Goal: Register for event/course: Sign up to attend an event or enroll in a course

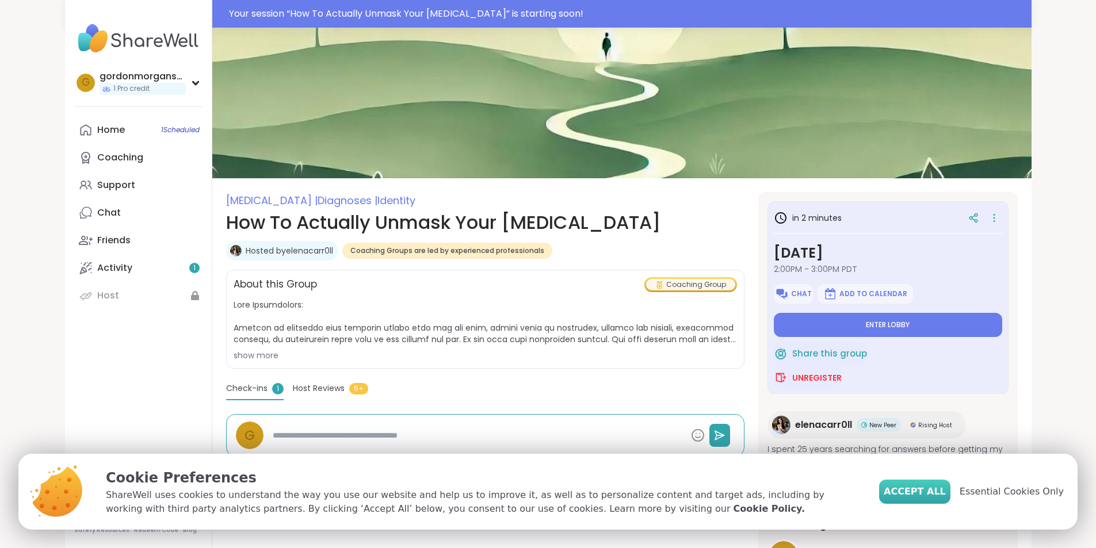
click at [926, 490] on span "Accept All" at bounding box center [915, 492] width 62 height 14
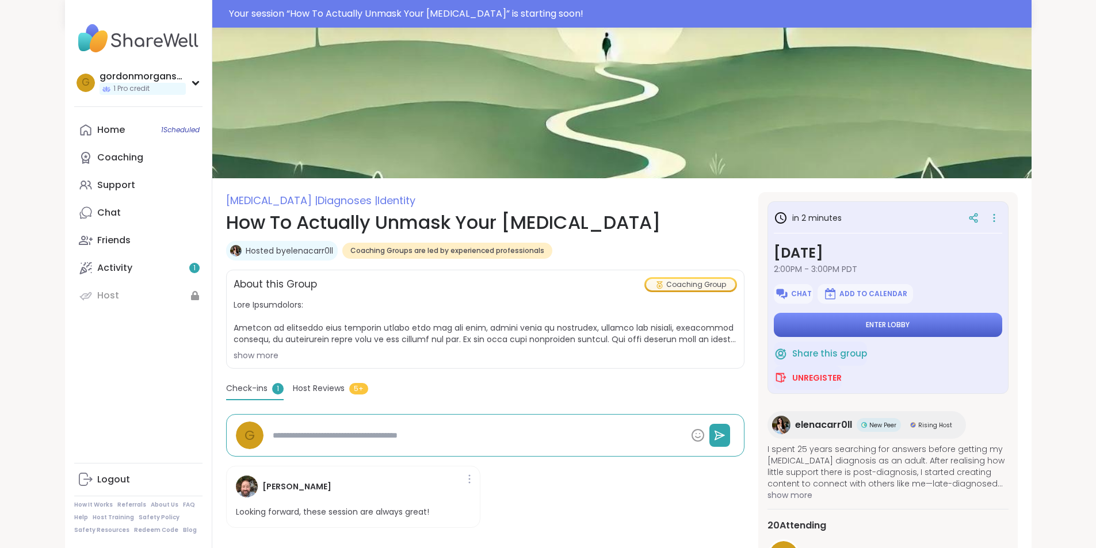
click at [909, 322] on span "Enter lobby" at bounding box center [888, 324] width 44 height 9
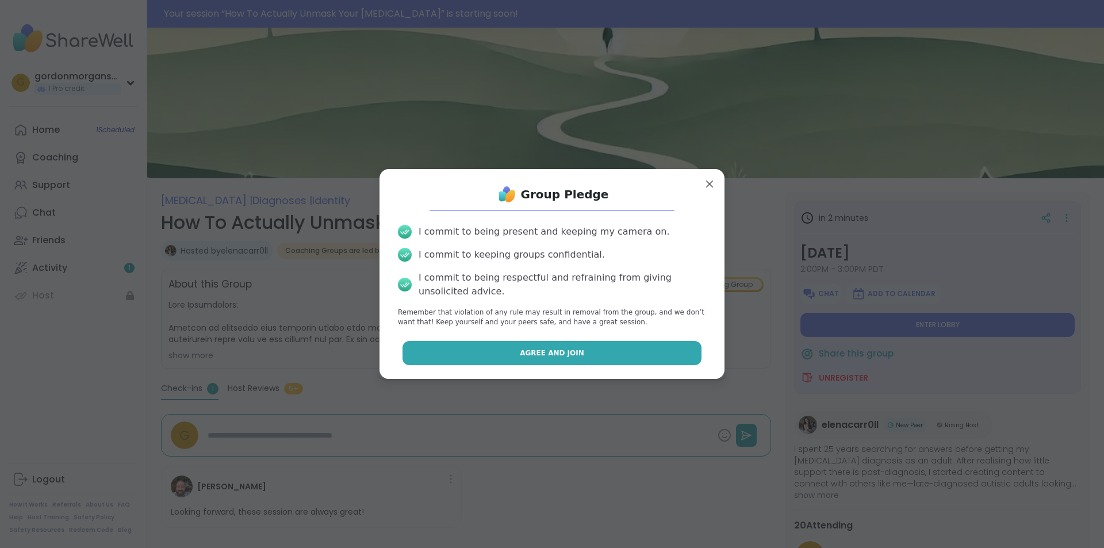
click at [546, 354] on span "Agree and Join" at bounding box center [552, 353] width 64 height 10
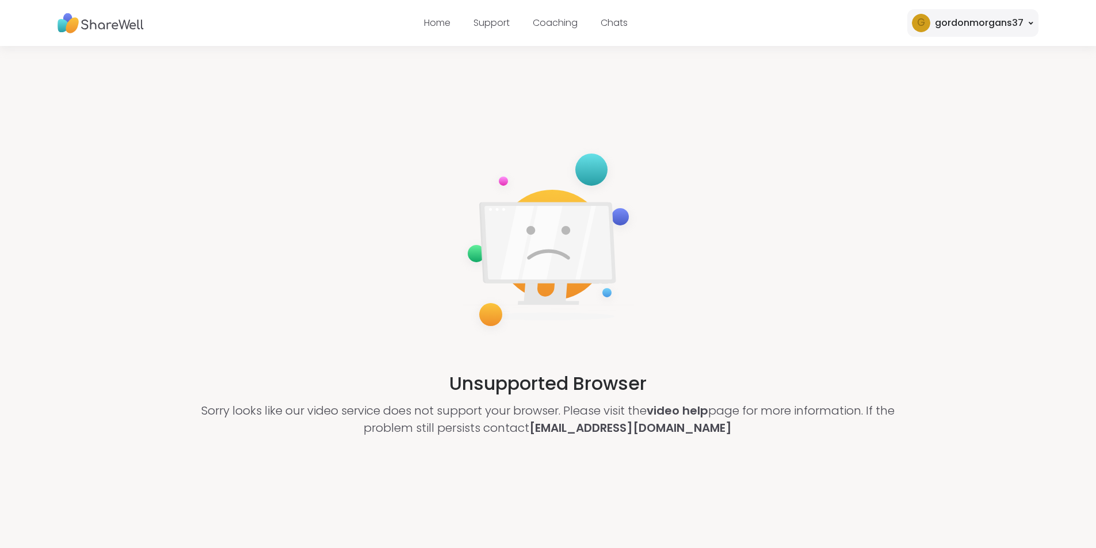
click at [1030, 20] on div "g gordonmorgans37" at bounding box center [972, 23] width 131 height 28
click at [760, 288] on div "Unsupported Browser Sorry looks like our video service does not support your br…" at bounding box center [548, 291] width 1096 height 491
click at [686, 412] on link "video help" at bounding box center [678, 411] width 62 height 16
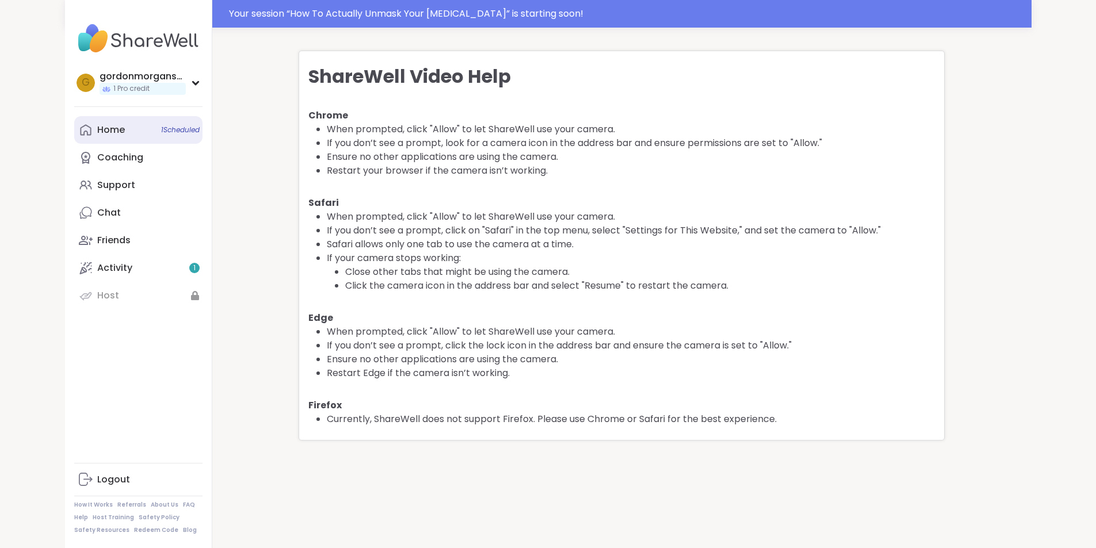
click at [74, 128] on link "Home 1 Scheduled" at bounding box center [138, 130] width 128 height 28
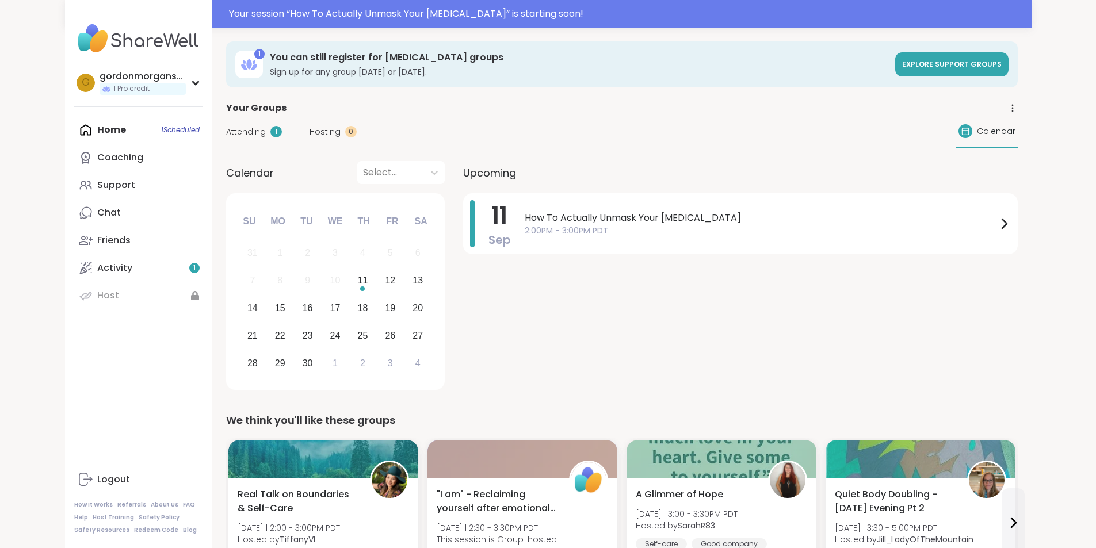
click at [226, 132] on span "Attending" at bounding box center [246, 132] width 40 height 12
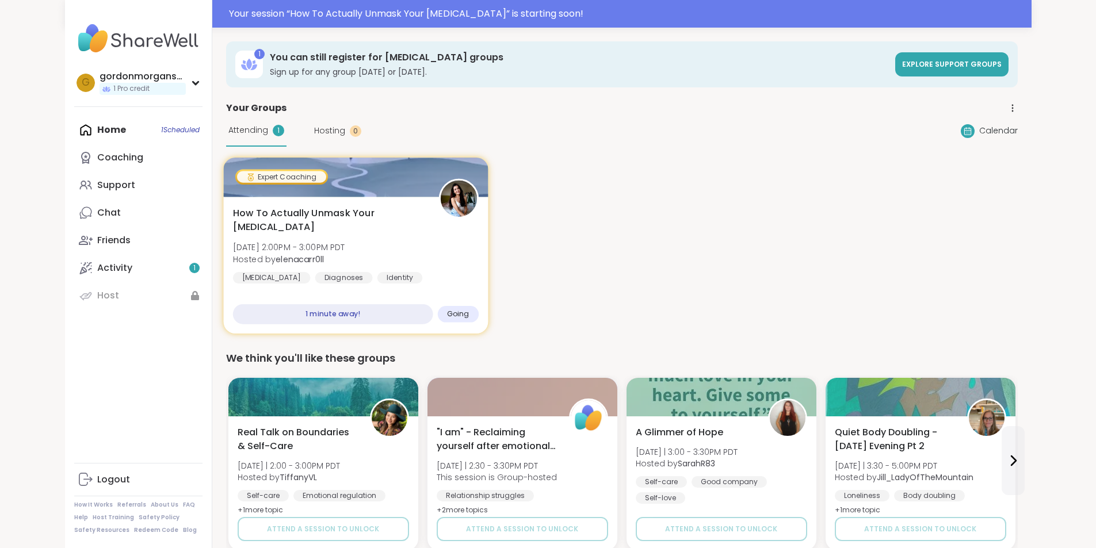
click at [293, 314] on div "1 minute away!" at bounding box center [332, 314] width 200 height 20
click at [285, 212] on span "How To Actually Unmask Your [MEDICAL_DATA]" at bounding box center [328, 221] width 193 height 28
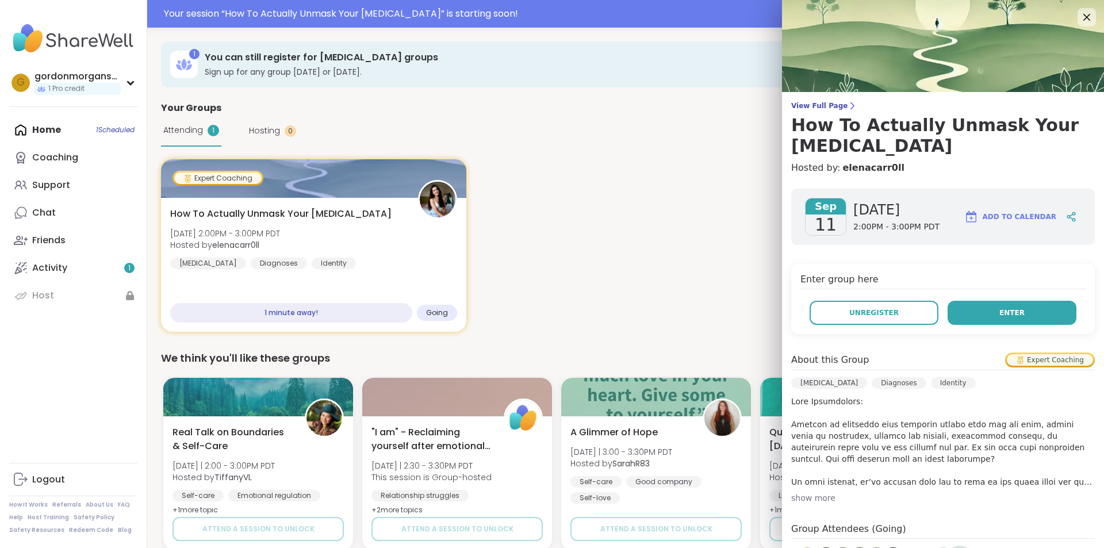
click at [1002, 308] on span "Enter" at bounding box center [1012, 313] width 25 height 10
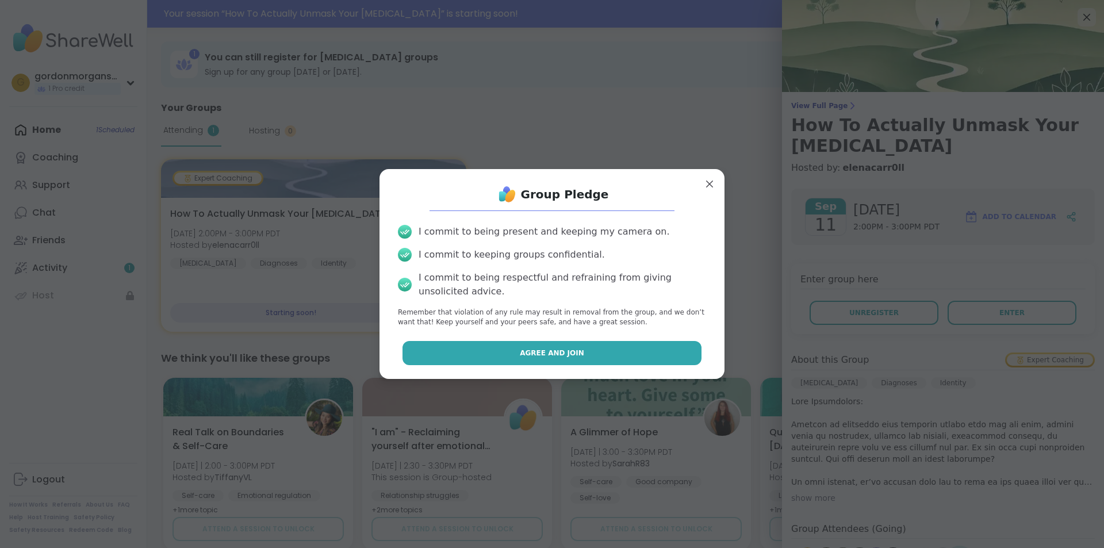
click at [549, 353] on span "Agree and Join" at bounding box center [552, 353] width 64 height 10
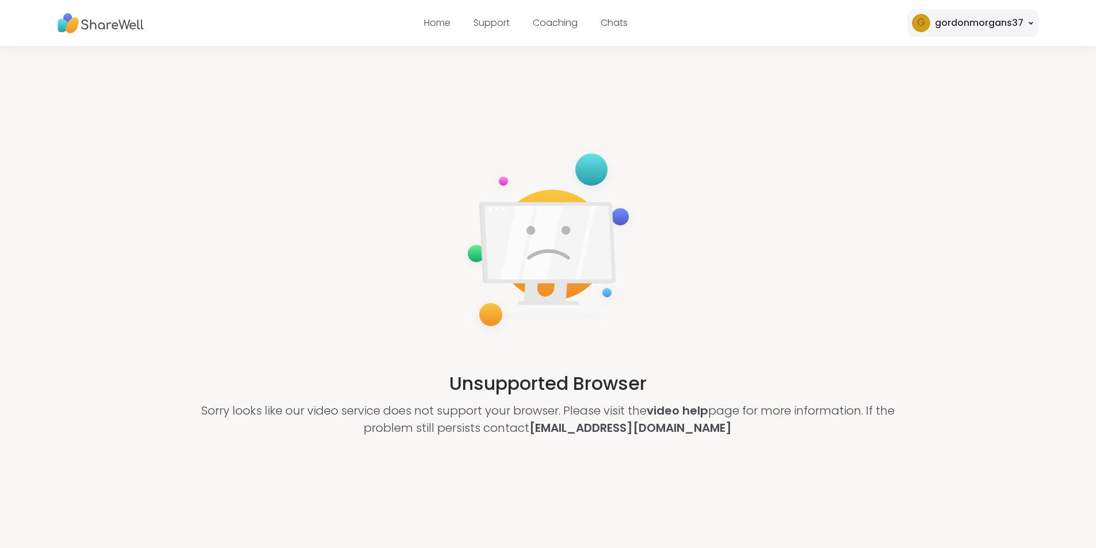
click at [123, 29] on img at bounding box center [101, 23] width 86 height 32
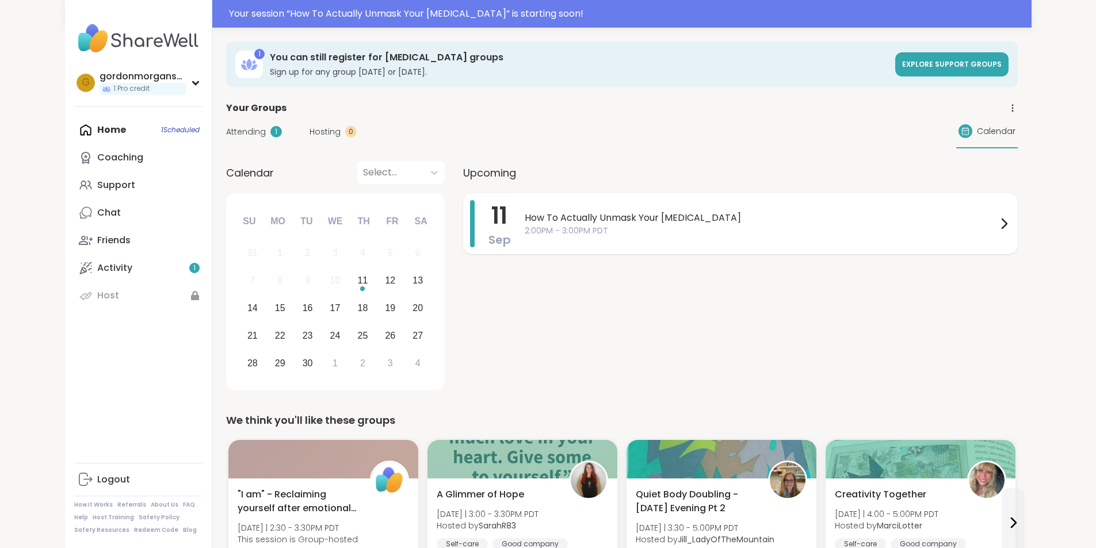
click at [549, 217] on span "How To Actually Unmask Your [MEDICAL_DATA]" at bounding box center [761, 218] width 472 height 14
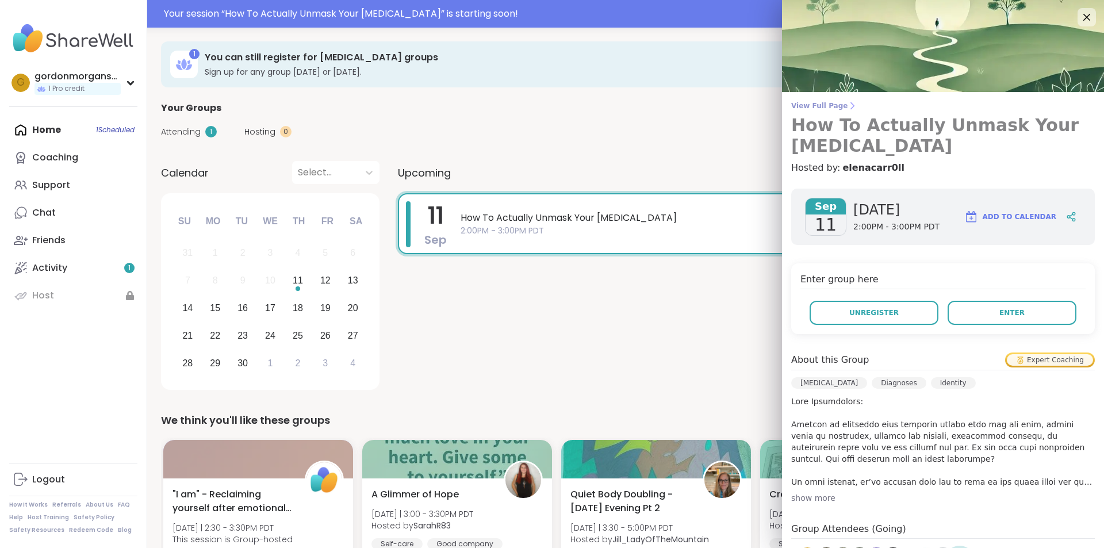
click at [821, 107] on span "View Full Page" at bounding box center [944, 105] width 304 height 9
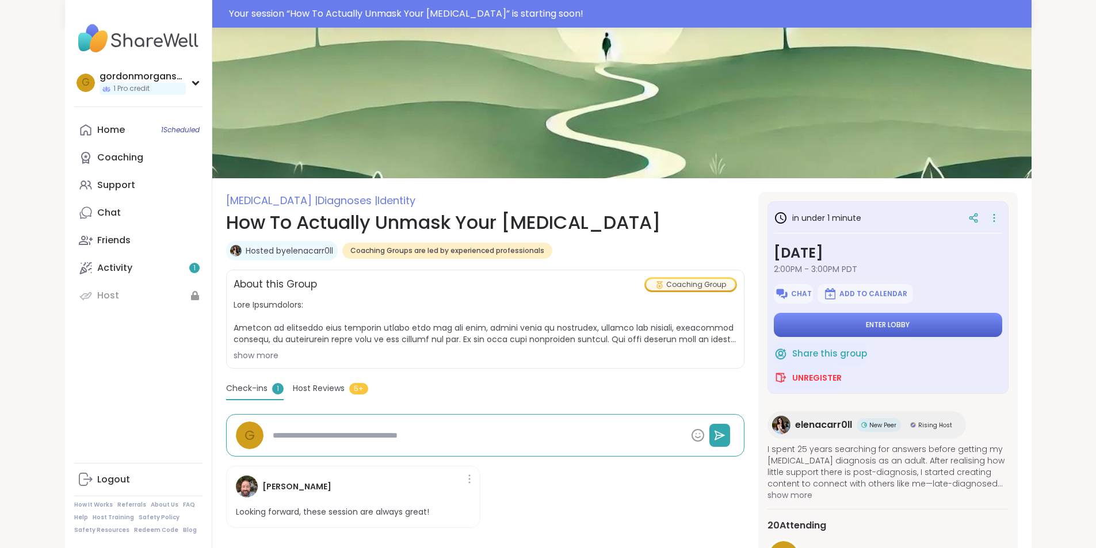
click at [909, 322] on span "Enter lobby" at bounding box center [888, 324] width 44 height 9
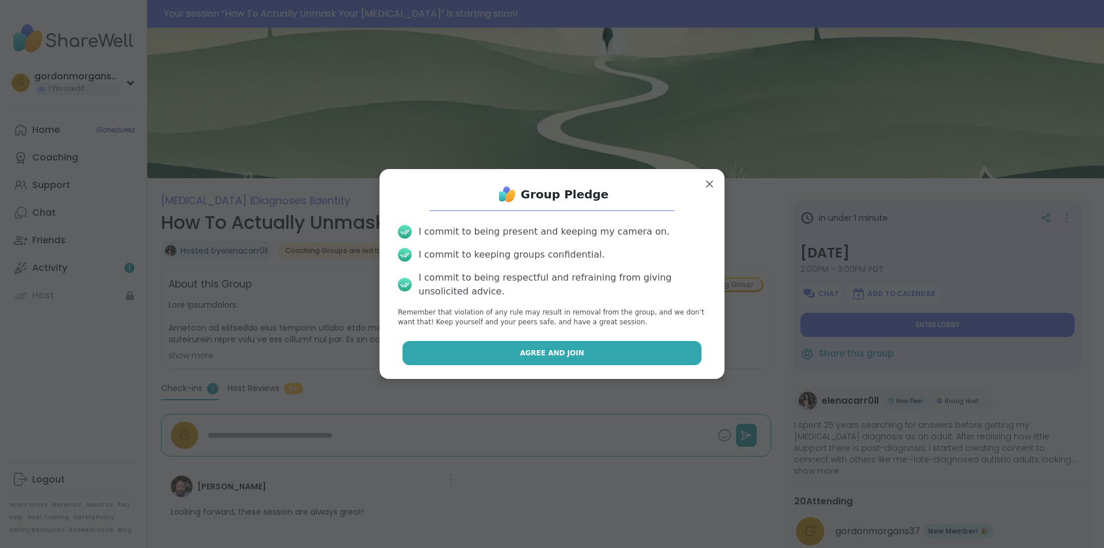
click at [545, 353] on span "Agree and Join" at bounding box center [552, 353] width 64 height 10
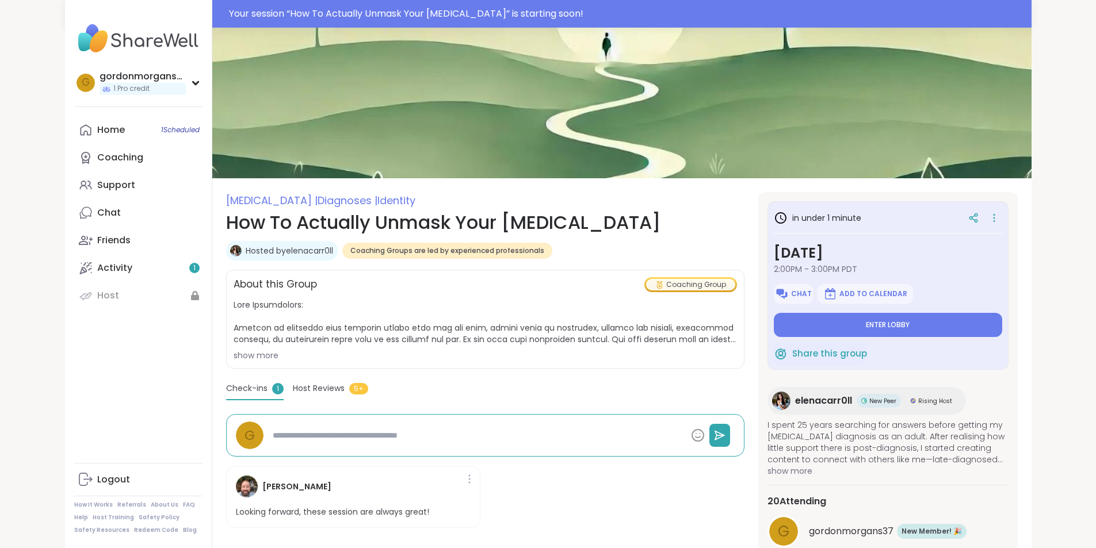
type textarea "*"
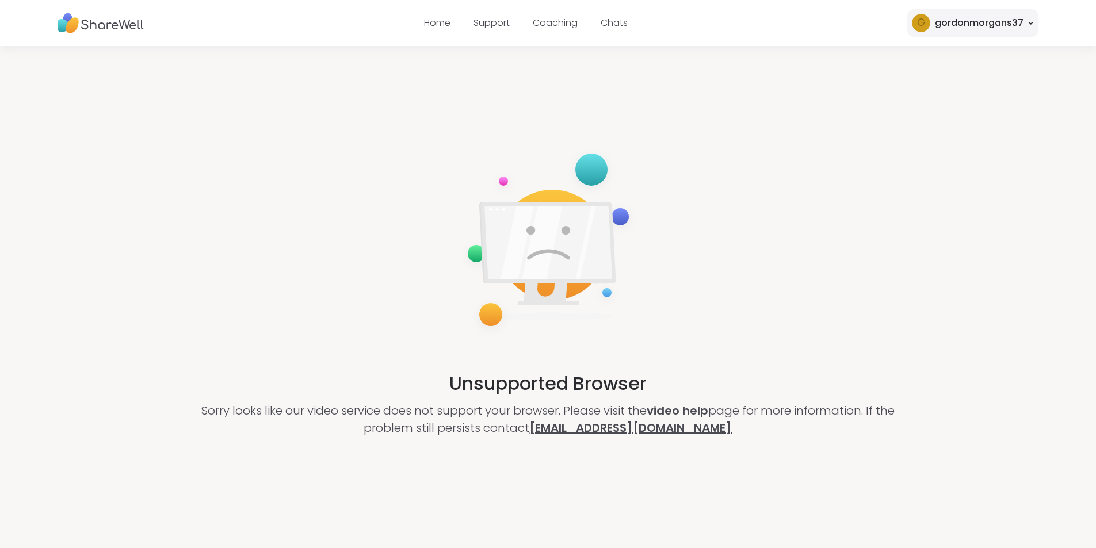
click at [621, 428] on link "[EMAIL_ADDRESS][DOMAIN_NAME]" at bounding box center [630, 428] width 202 height 16
click at [644, 429] on link "[EMAIL_ADDRESS][DOMAIN_NAME]" at bounding box center [630, 428] width 202 height 16
click at [630, 427] on link "[EMAIL_ADDRESS][DOMAIN_NAME]" at bounding box center [630, 428] width 202 height 16
click at [623, 426] on link "[EMAIL_ADDRESS][DOMAIN_NAME]" at bounding box center [630, 428] width 202 height 16
click at [437, 21] on link "Home" at bounding box center [437, 22] width 26 height 13
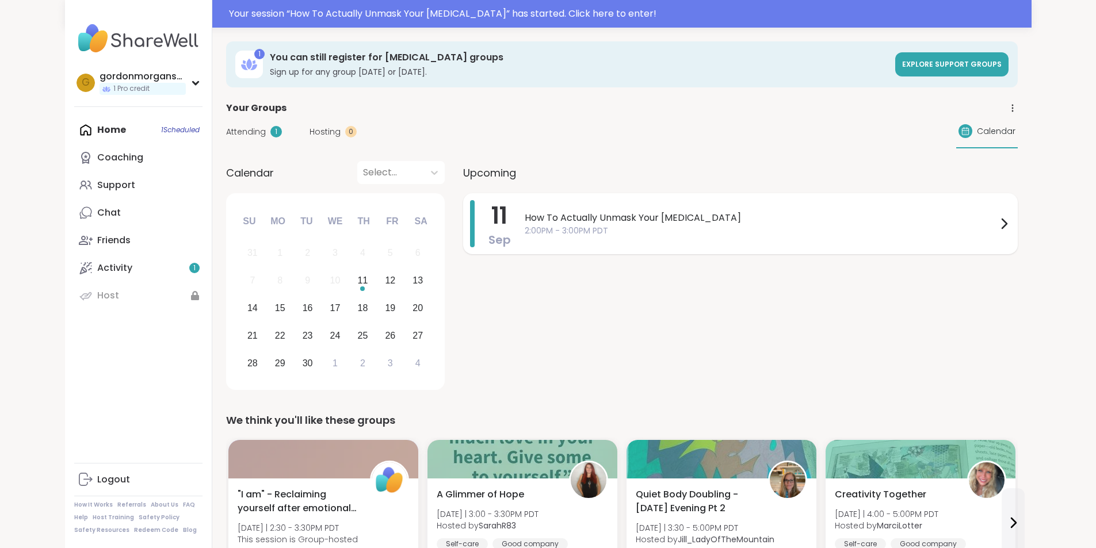
click at [544, 219] on span "How To Actually Unmask Your [MEDICAL_DATA]" at bounding box center [761, 218] width 472 height 14
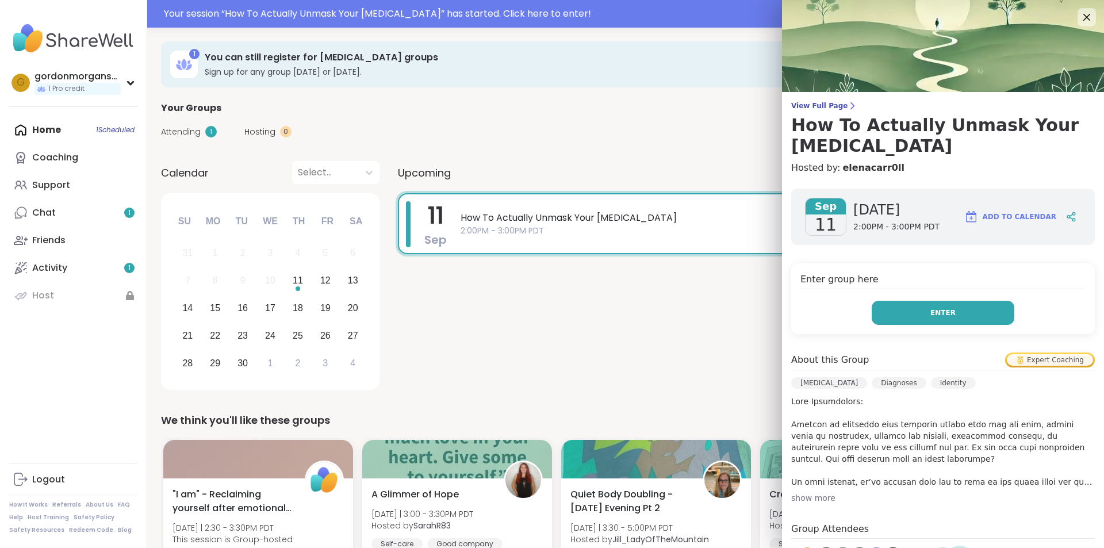
click at [931, 308] on span "Enter" at bounding box center [943, 313] width 25 height 10
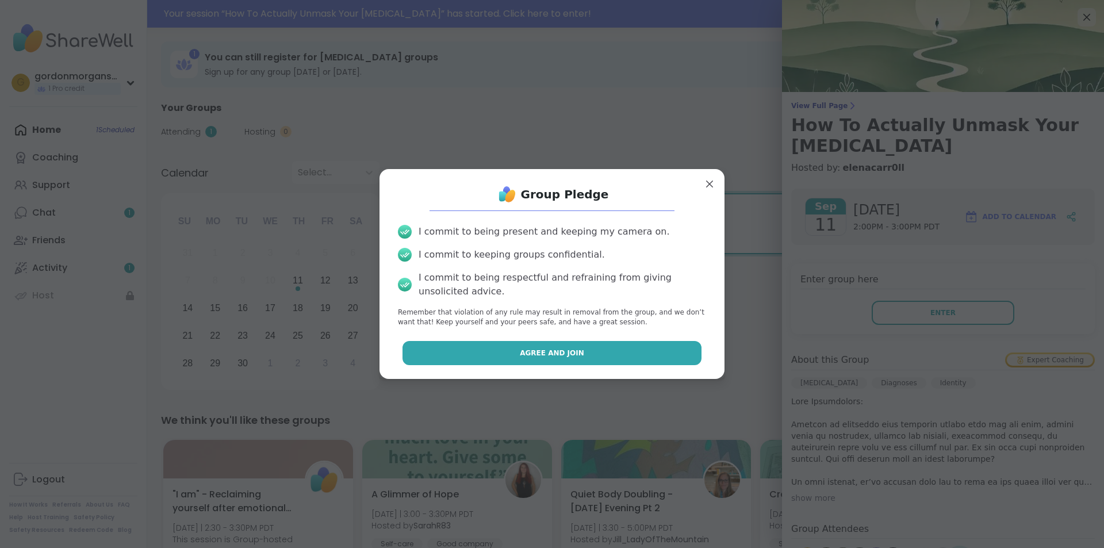
click at [544, 352] on span "Agree and Join" at bounding box center [552, 353] width 64 height 10
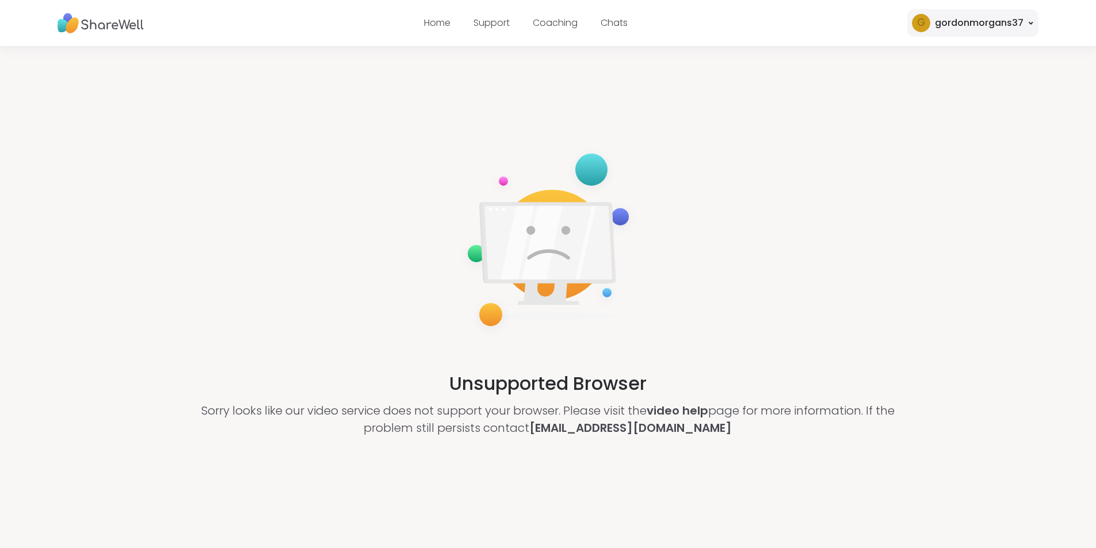
drag, startPoint x: 545, startPoint y: 428, endPoint x: 716, endPoint y: 436, distance: 171.0
click at [716, 436] on p "Sorry looks like our video service does not support your browser. Please visit …" at bounding box center [548, 419] width 731 height 35
copy p "[EMAIL_ADDRESS][DOMAIN_NAME]"
click at [742, 429] on p "Sorry looks like our video service does not support your browser. Please visit …" at bounding box center [548, 419] width 731 height 35
click at [94, 23] on img at bounding box center [101, 23] width 86 height 32
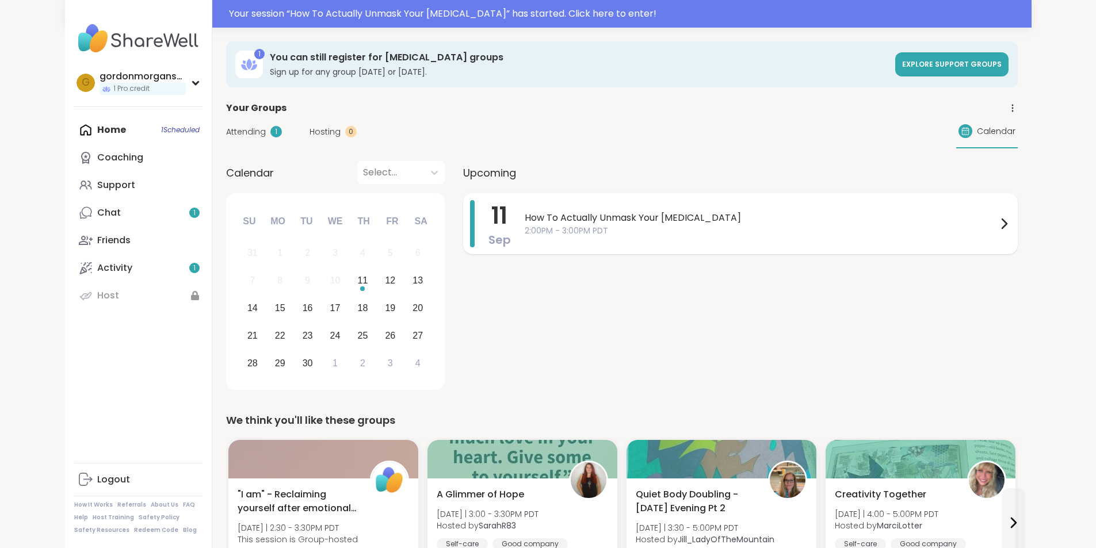
click at [576, 214] on span "How To Actually Unmask Your [MEDICAL_DATA]" at bounding box center [761, 218] width 472 height 14
click at [560, 219] on span "How To Actually Unmask Your [MEDICAL_DATA]" at bounding box center [761, 218] width 472 height 14
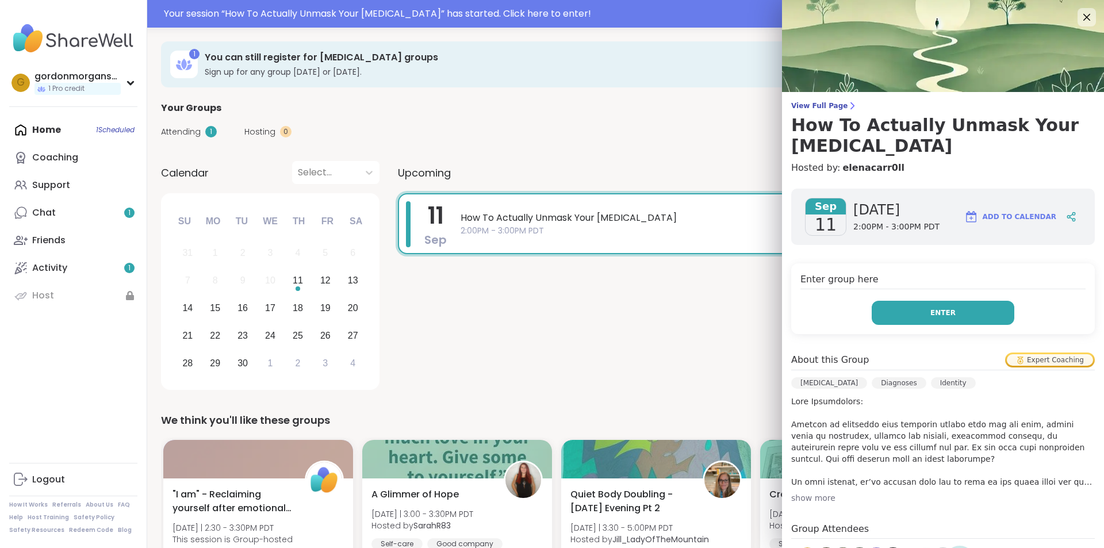
click at [937, 308] on span "Enter" at bounding box center [943, 313] width 25 height 10
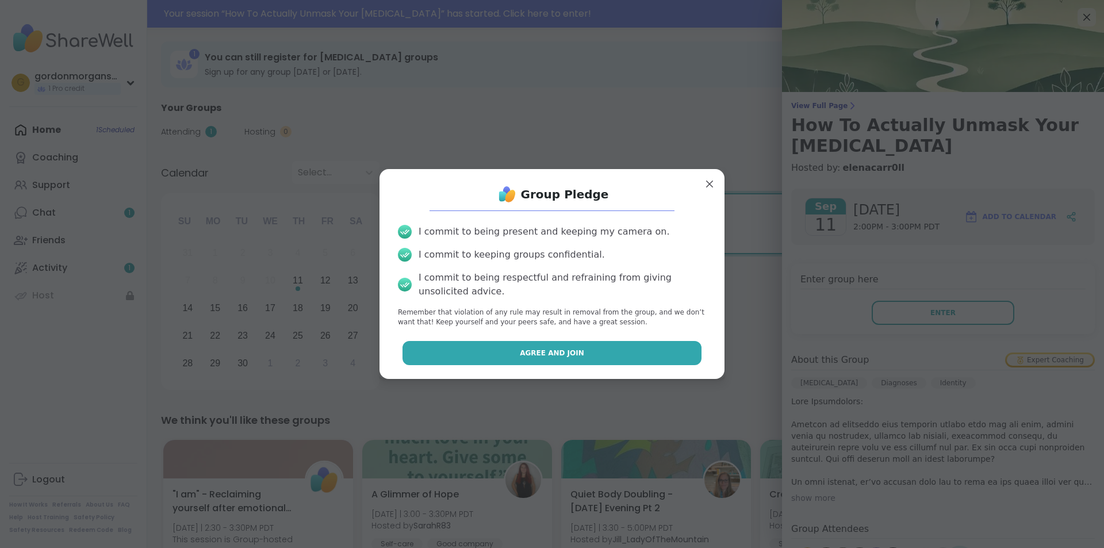
click at [543, 350] on span "Agree and Join" at bounding box center [552, 353] width 64 height 10
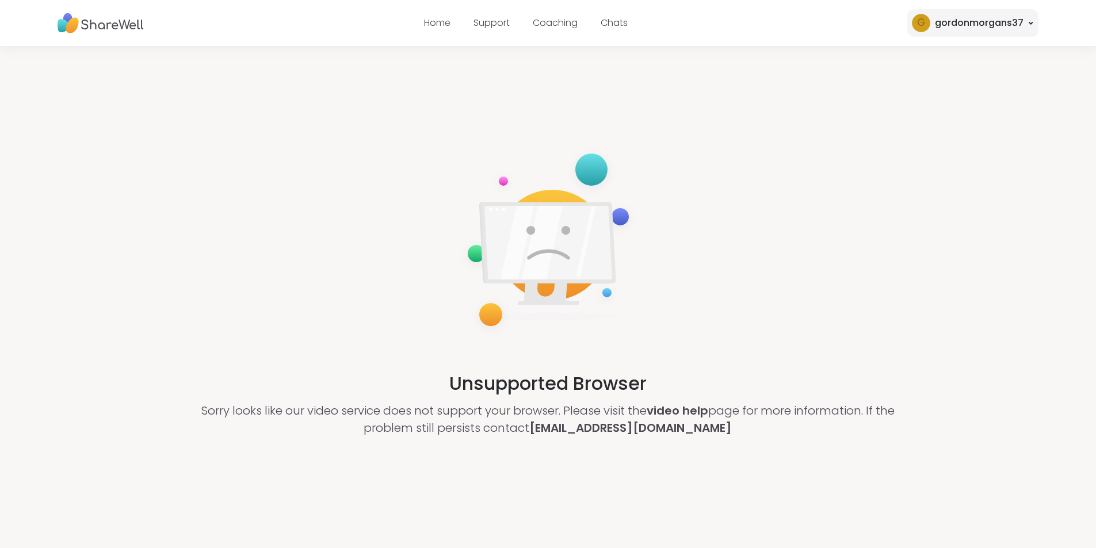
click at [98, 21] on img at bounding box center [101, 23] width 86 height 32
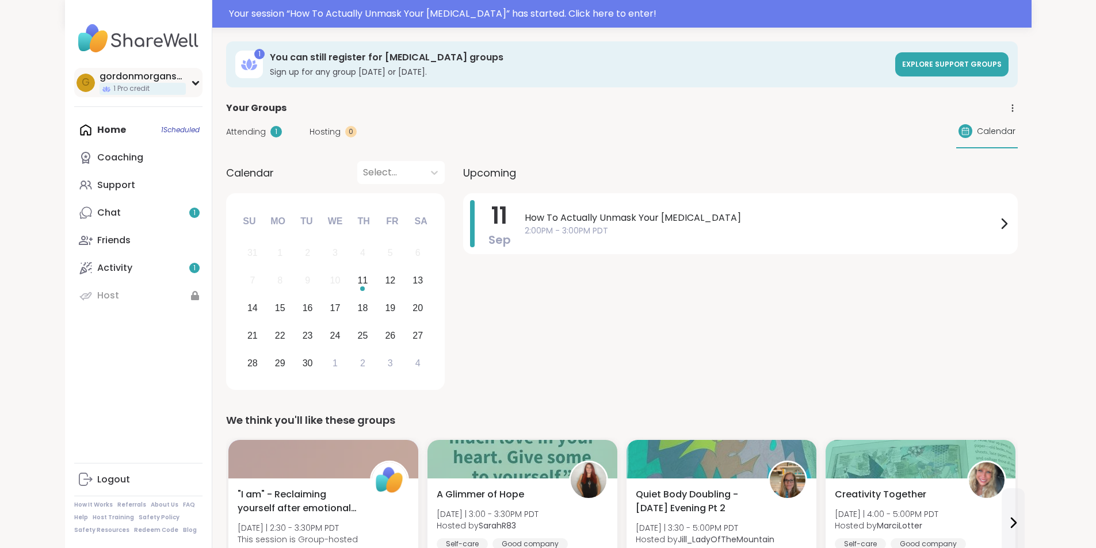
click at [193, 83] on icon at bounding box center [195, 83] width 5 height 3
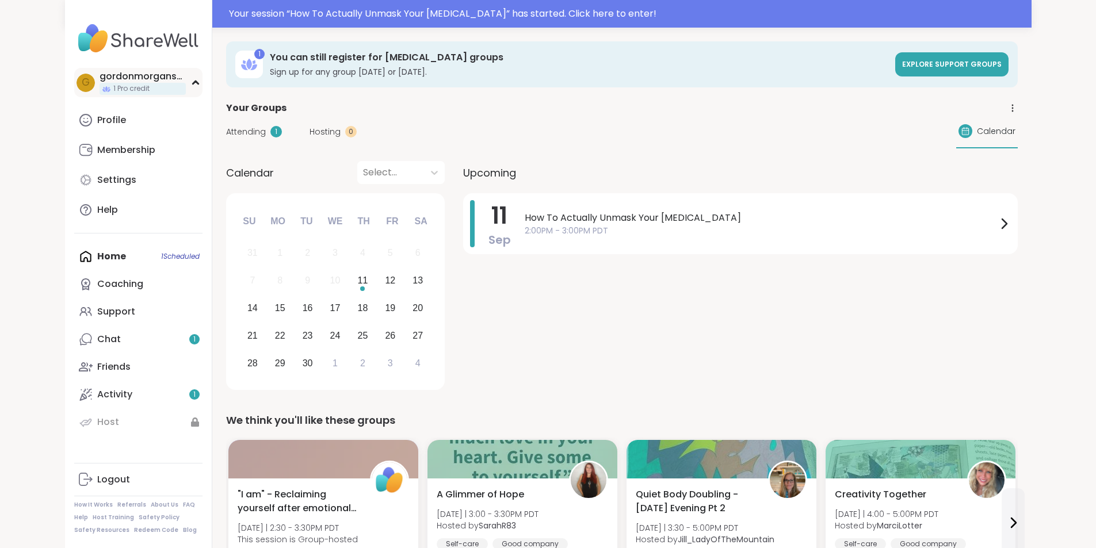
click at [191, 83] on icon at bounding box center [195, 83] width 9 height 6
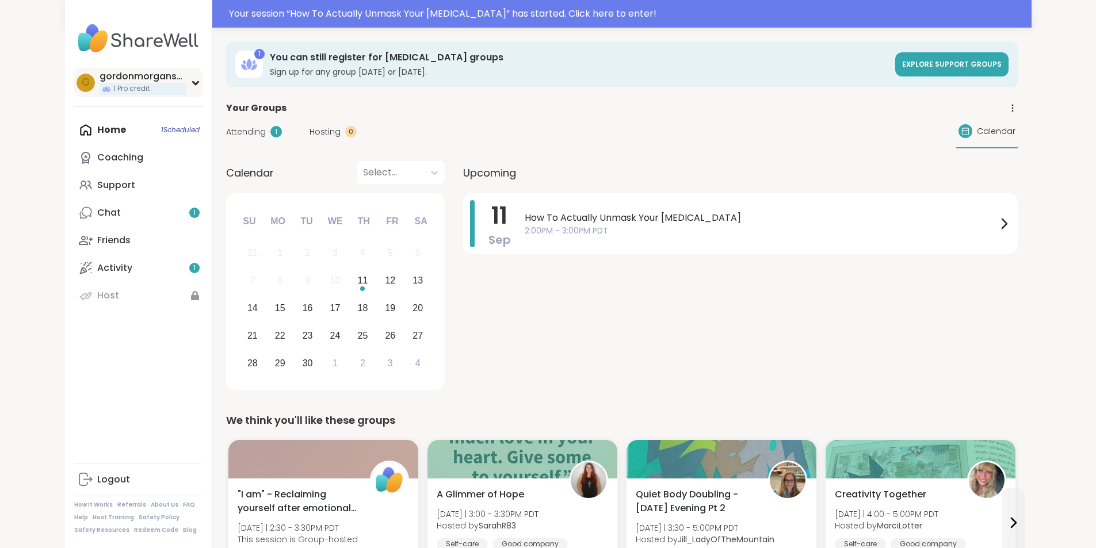
click at [100, 76] on div "gordonmorgans37" at bounding box center [143, 76] width 86 height 13
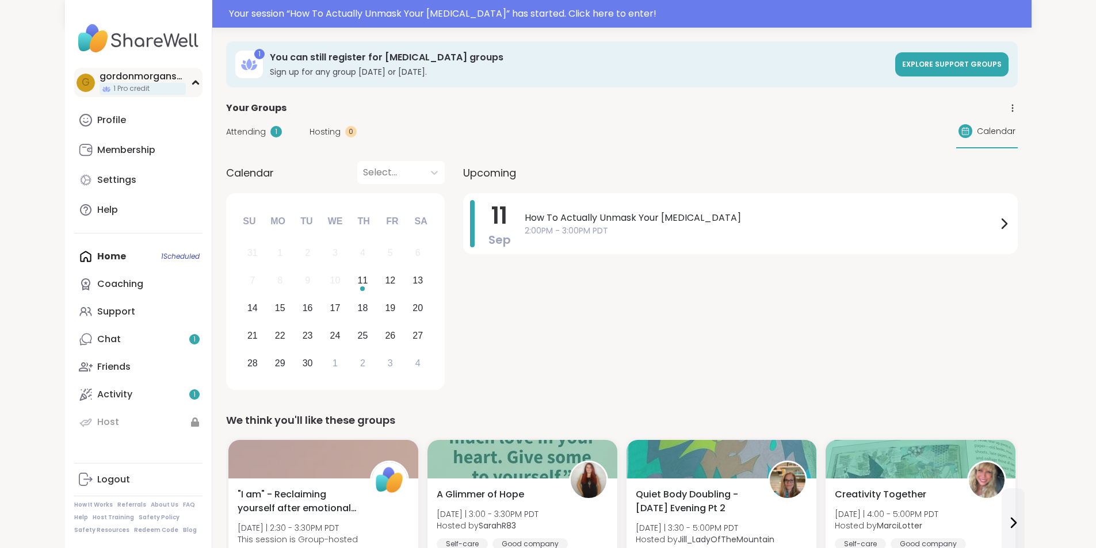
click at [100, 76] on div "gordonmorgans37" at bounding box center [143, 76] width 86 height 13
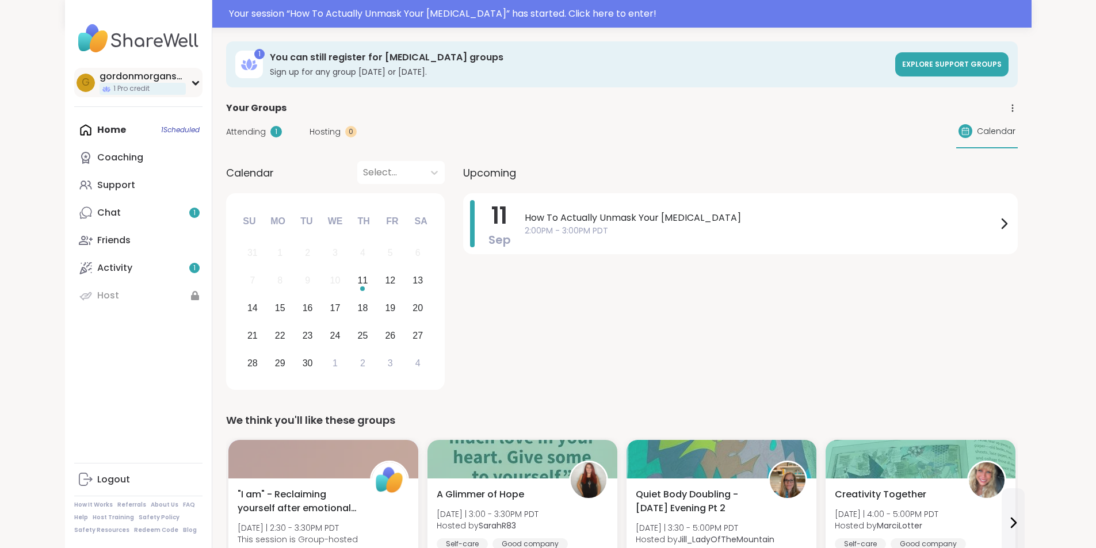
click at [100, 76] on div "gordonmorgans37" at bounding box center [143, 76] width 86 height 13
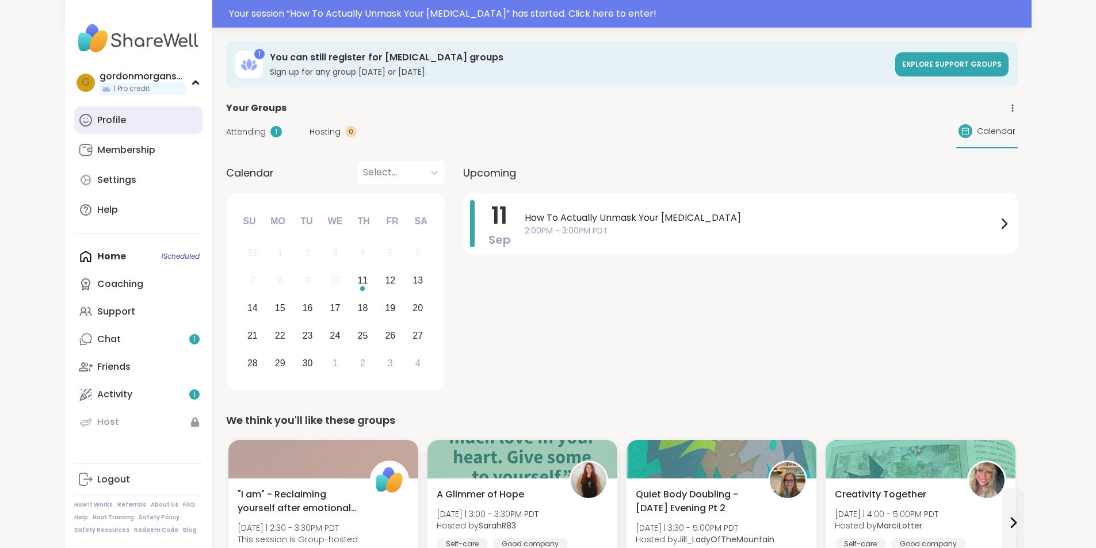
click at [74, 116] on link "Profile" at bounding box center [138, 120] width 128 height 28
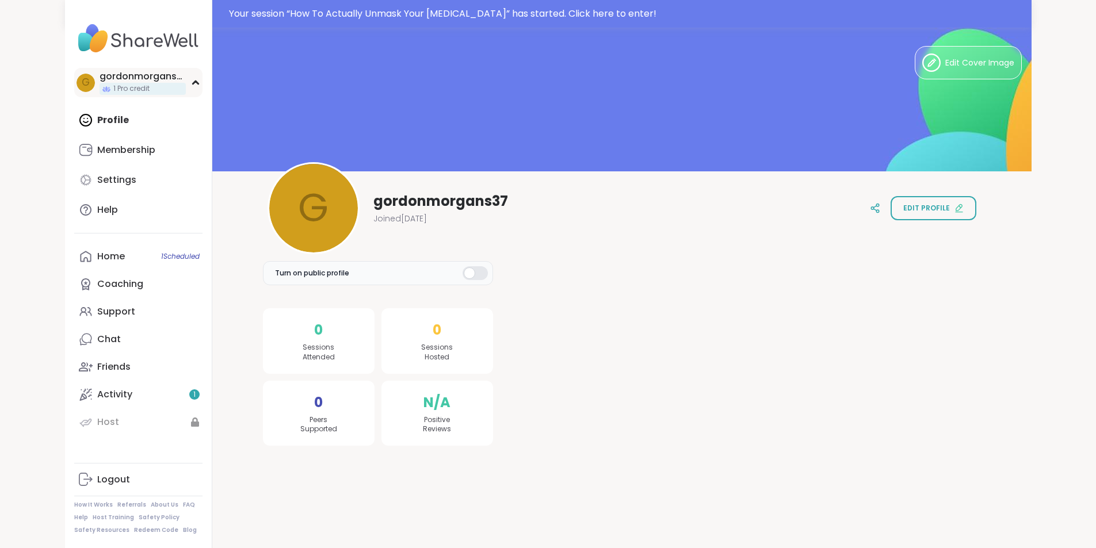
click at [100, 79] on div "gordonmorgans37" at bounding box center [143, 76] width 86 height 13
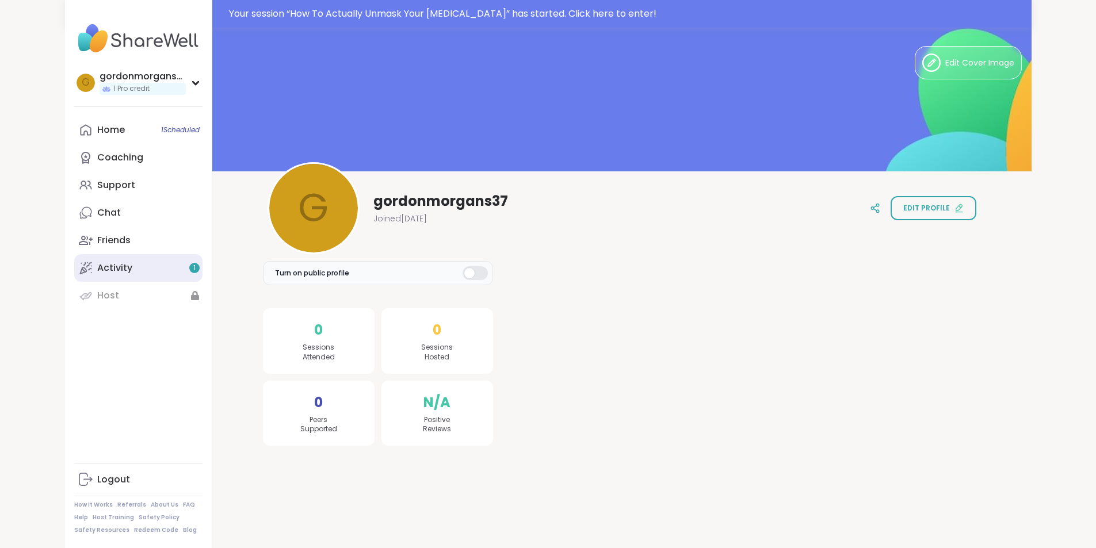
click at [78, 269] on link "Activity 1" at bounding box center [138, 268] width 128 height 28
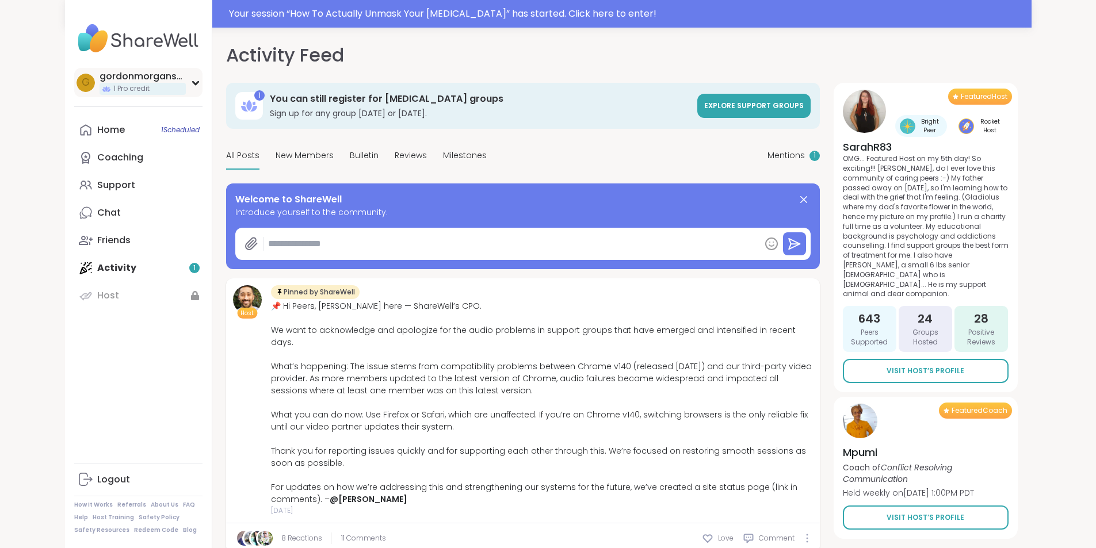
click at [113, 85] on span "1 Pro credit" at bounding box center [131, 89] width 36 height 10
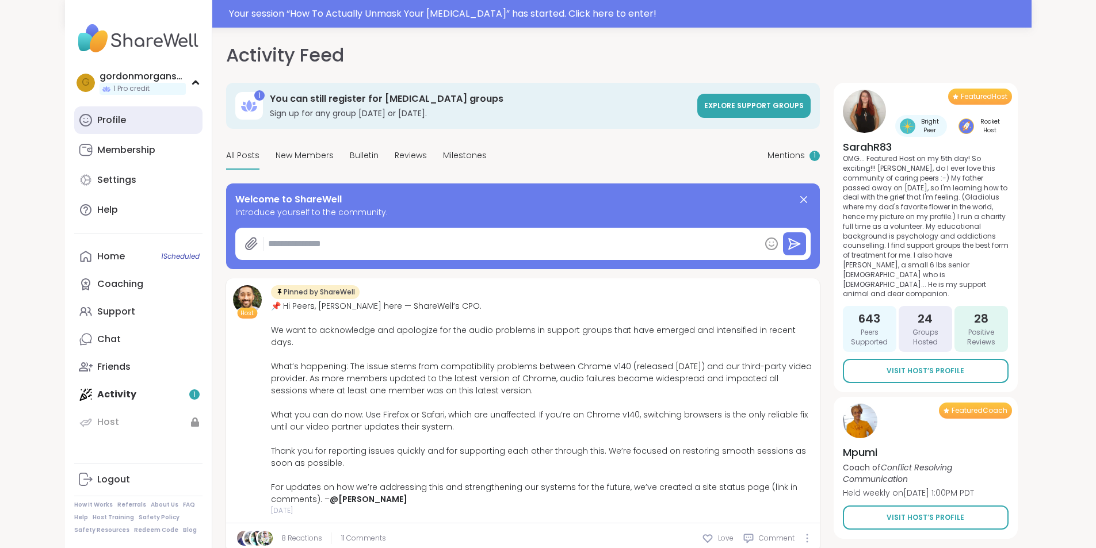
click at [74, 128] on link "Profile" at bounding box center [138, 120] width 128 height 28
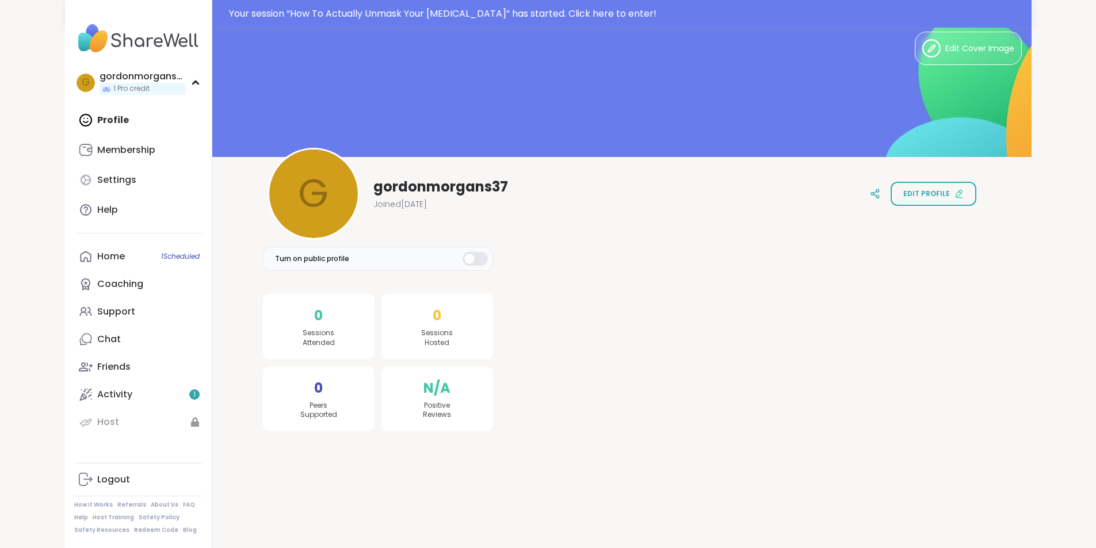
scroll to position [28, 0]
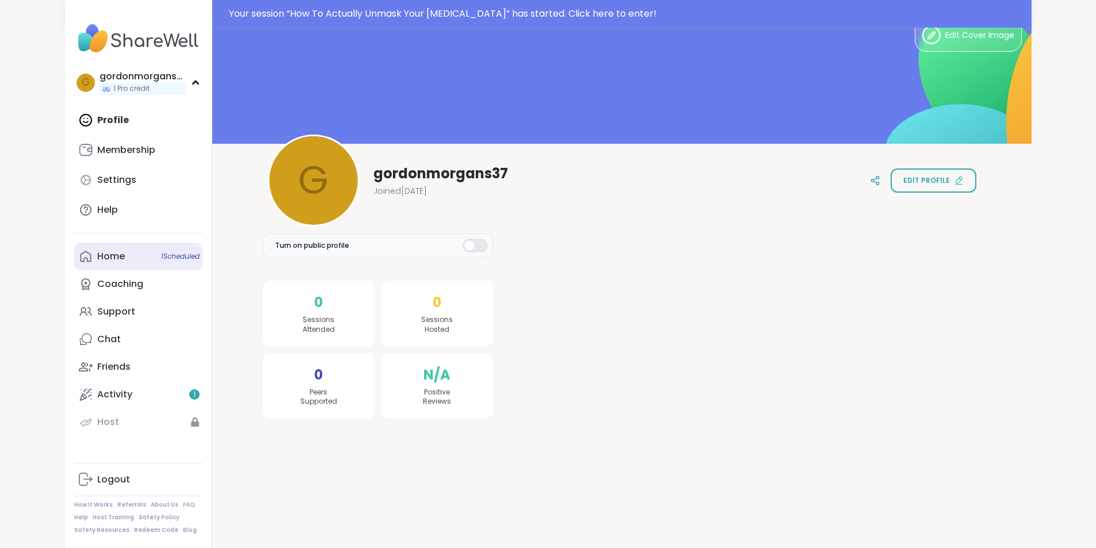
click at [97, 256] on div "Home 1 Scheduled" at bounding box center [111, 256] width 28 height 13
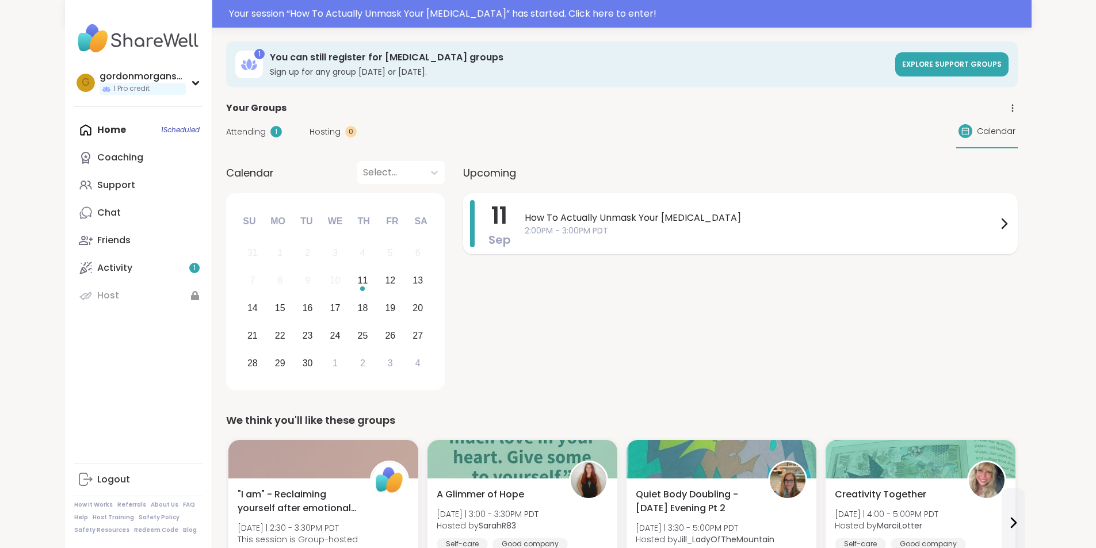
click at [567, 224] on span "How To Actually Unmask Your [MEDICAL_DATA]" at bounding box center [761, 218] width 472 height 14
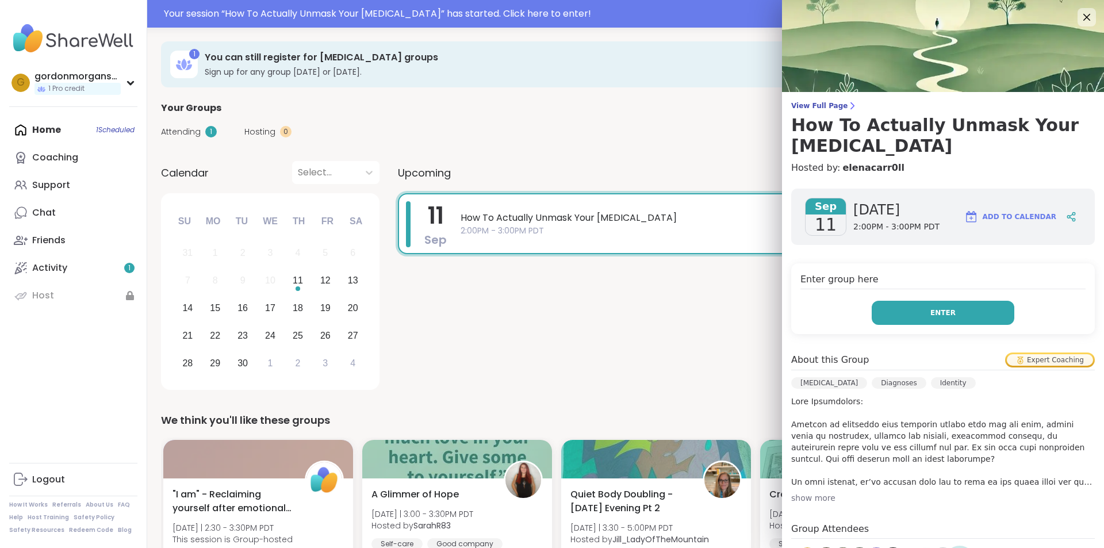
click at [932, 308] on span "Enter" at bounding box center [943, 313] width 25 height 10
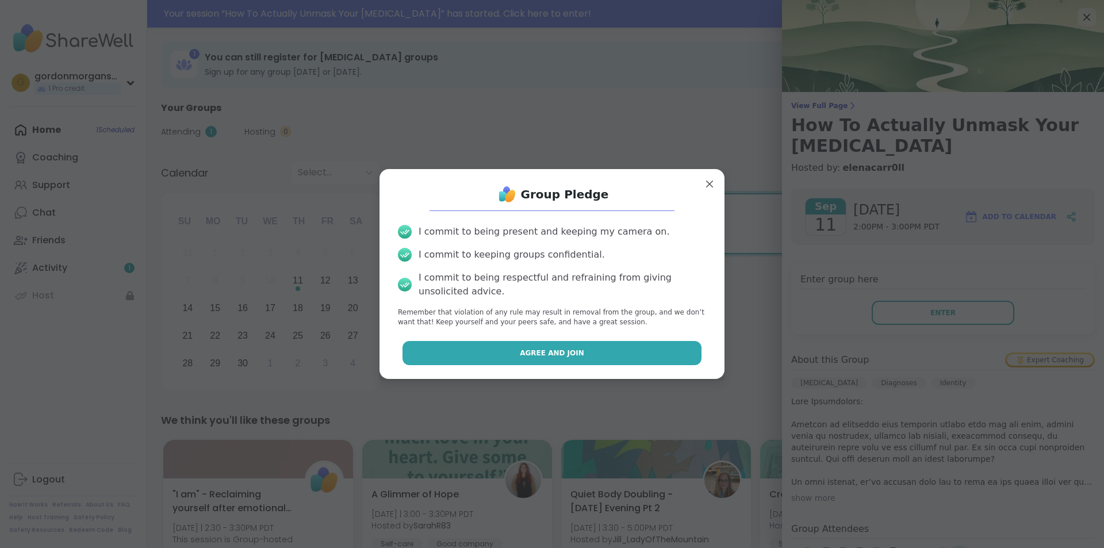
click at [551, 354] on span "Agree and Join" at bounding box center [552, 353] width 64 height 10
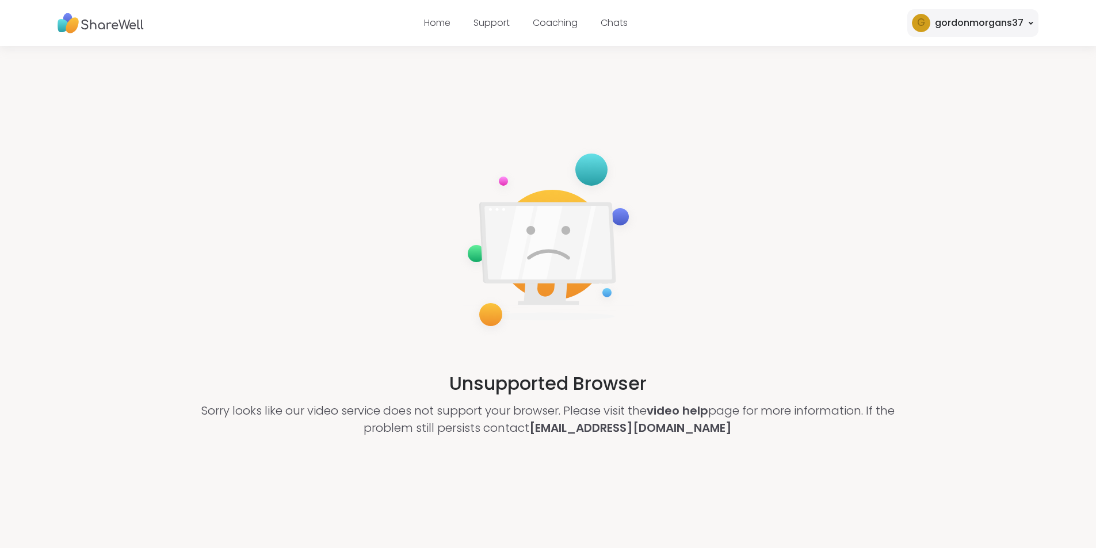
click at [106, 26] on img at bounding box center [101, 23] width 86 height 32
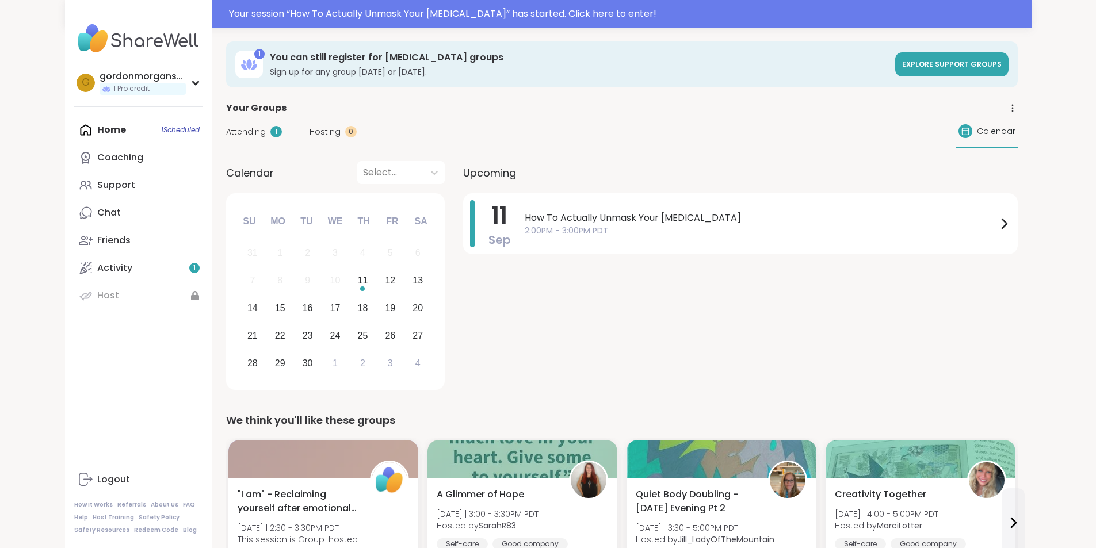
click at [226, 130] on div "Attending 1" at bounding box center [254, 132] width 56 height 12
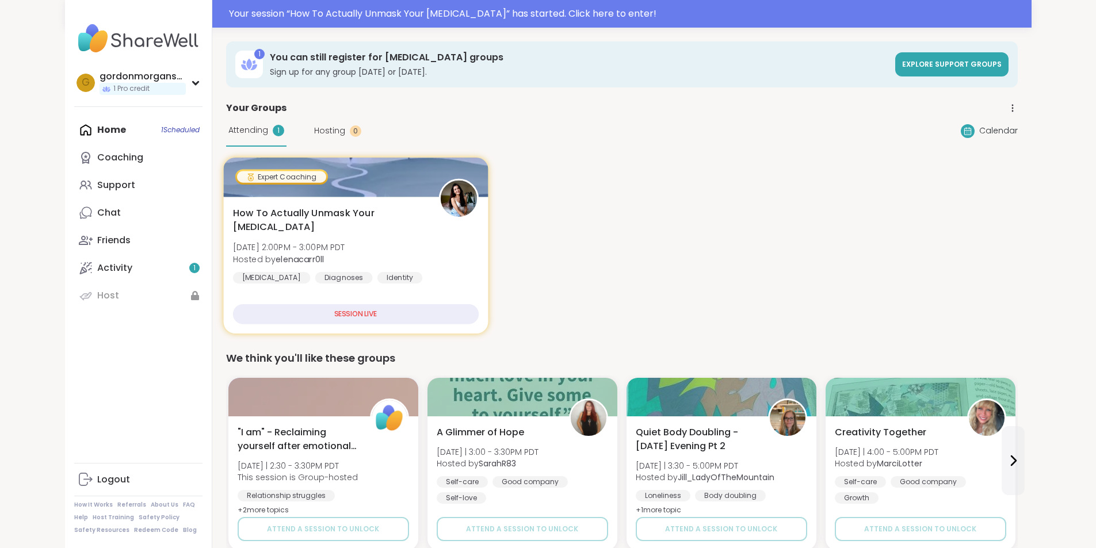
click at [289, 215] on span "How To Actually Unmask Your [MEDICAL_DATA]" at bounding box center [328, 221] width 193 height 28
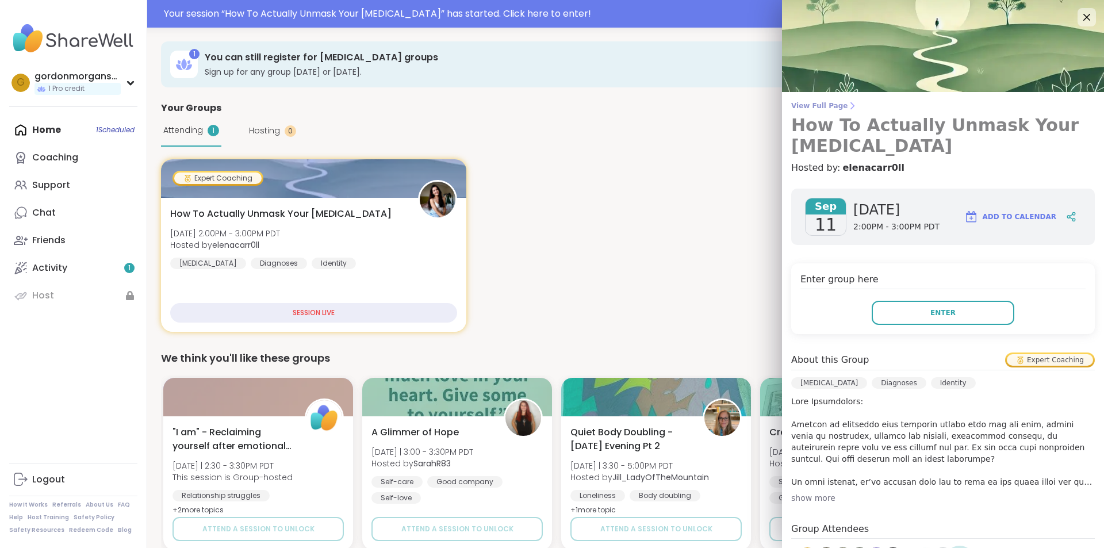
click at [807, 108] on span "View Full Page" at bounding box center [944, 105] width 304 height 9
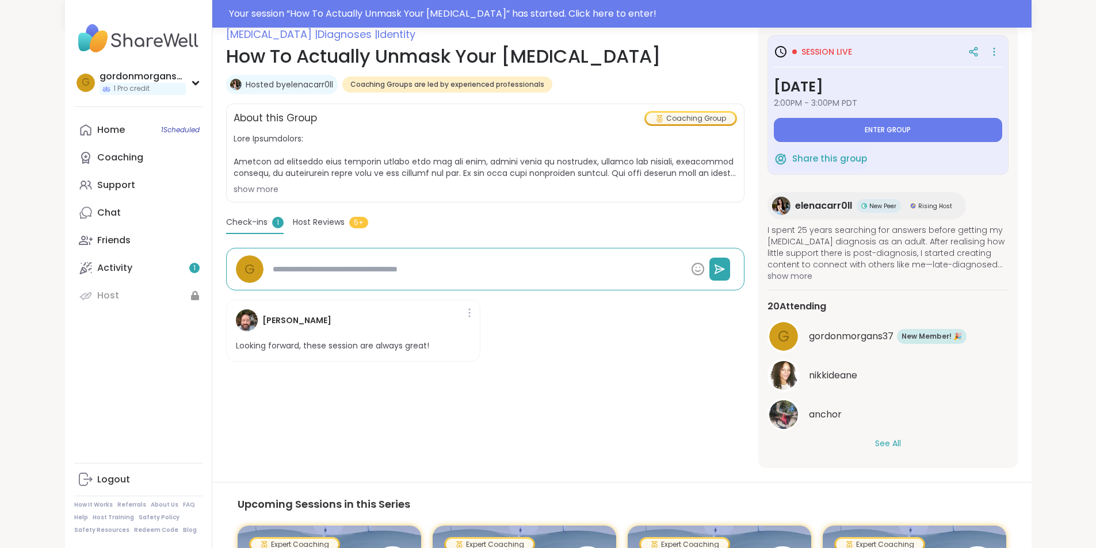
scroll to position [79, 0]
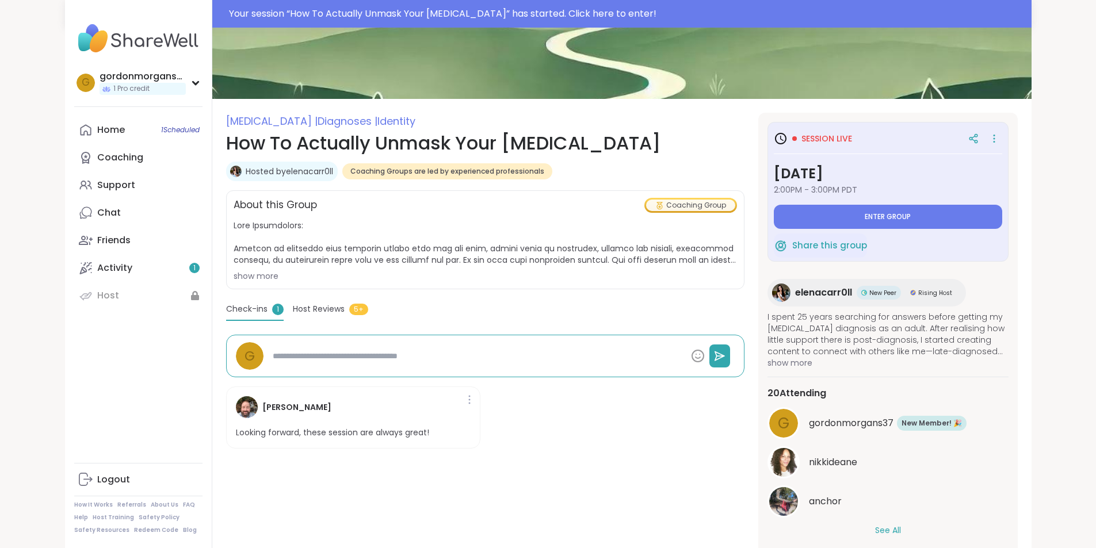
click at [234, 273] on div "show more" at bounding box center [485, 276] width 503 height 12
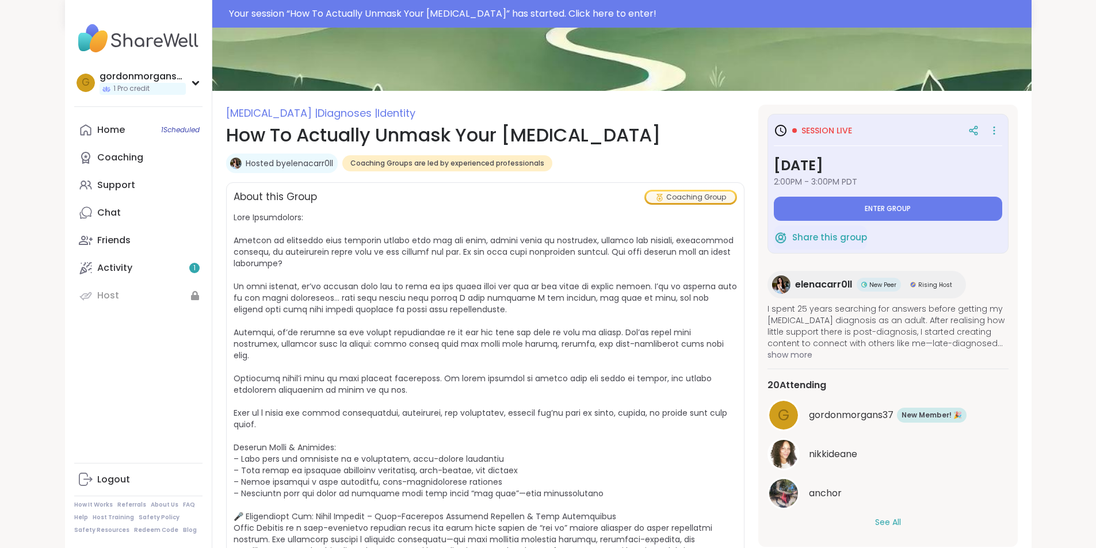
scroll to position [0, 0]
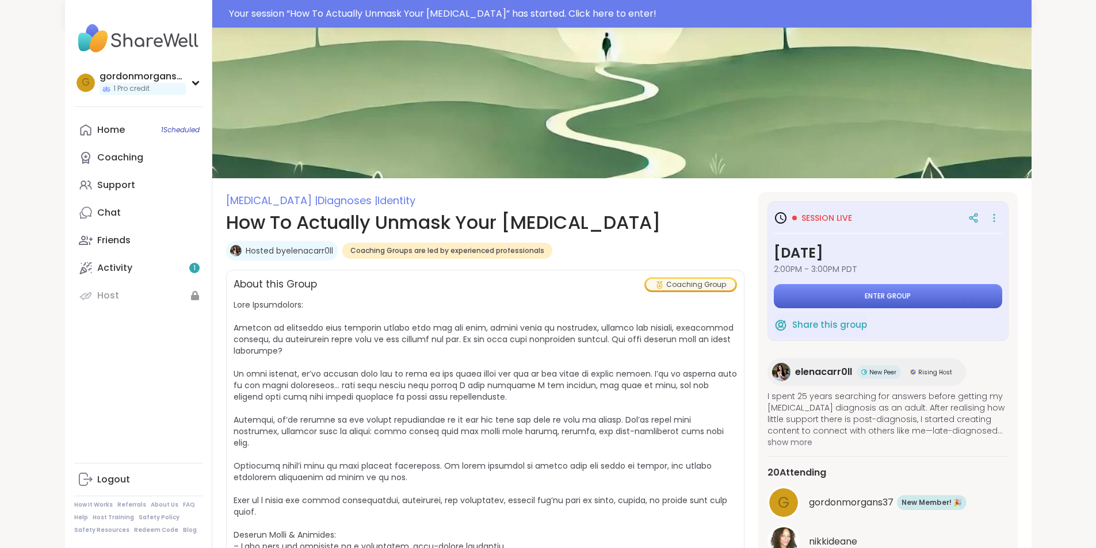
click at [911, 294] on span "Enter group" at bounding box center [888, 296] width 46 height 9
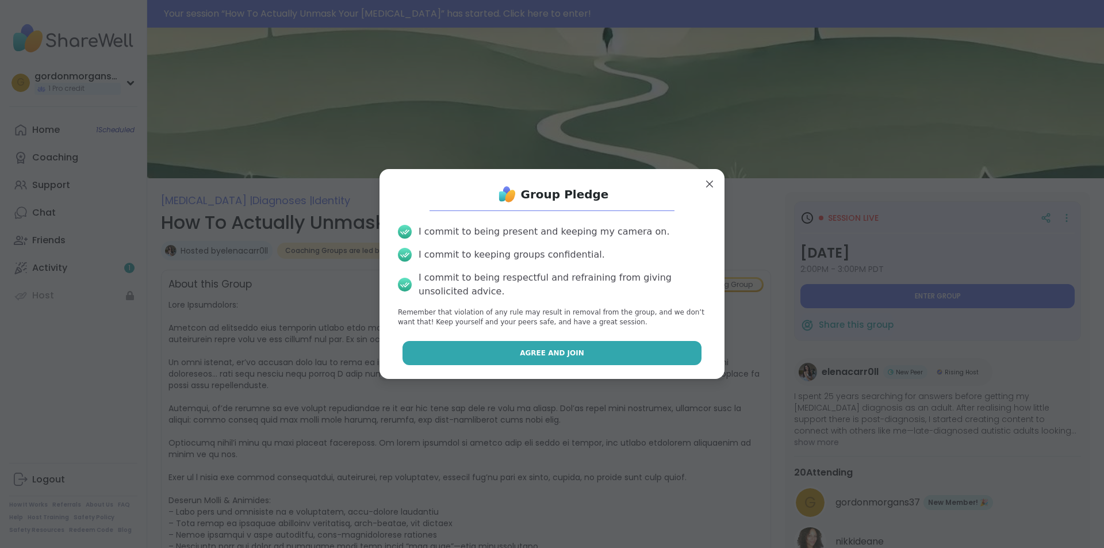
click at [540, 354] on span "Agree and Join" at bounding box center [552, 353] width 64 height 10
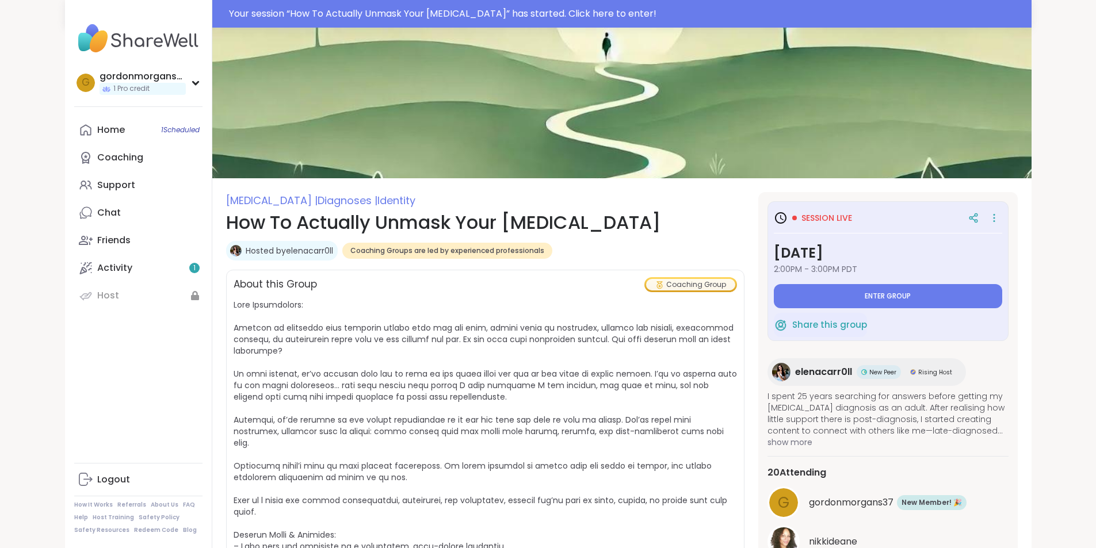
type textarea "*"
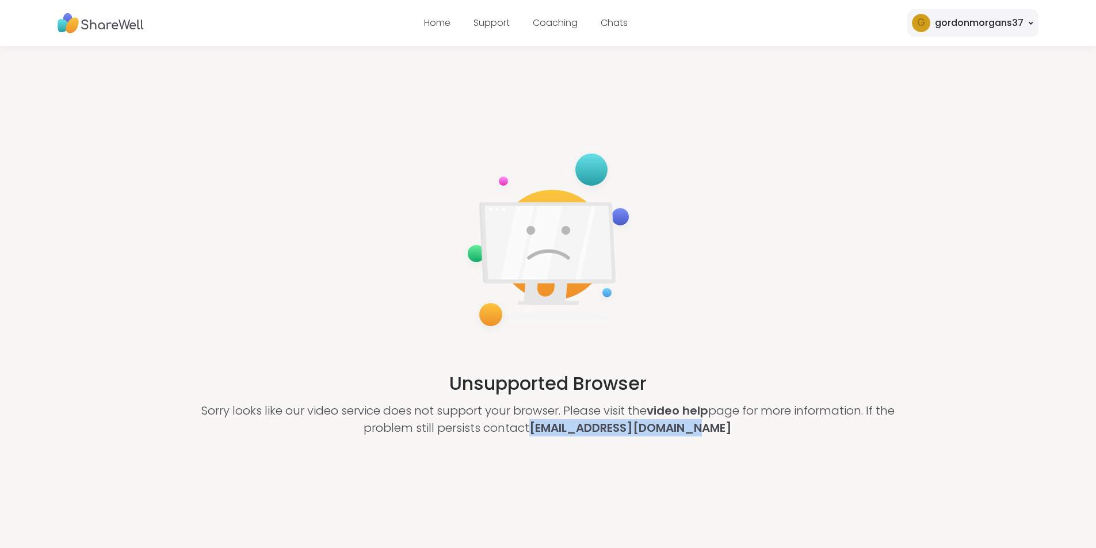
drag, startPoint x: 718, startPoint y: 428, endPoint x: 549, endPoint y: 439, distance: 169.5
click at [549, 439] on div "Unsupported Browser Sorry looks like our video service does not support your br…" at bounding box center [548, 291] width 1096 height 491
copy link "[EMAIL_ADDRESS][DOMAIN_NAME]"
click at [682, 409] on link "video help" at bounding box center [678, 411] width 62 height 16
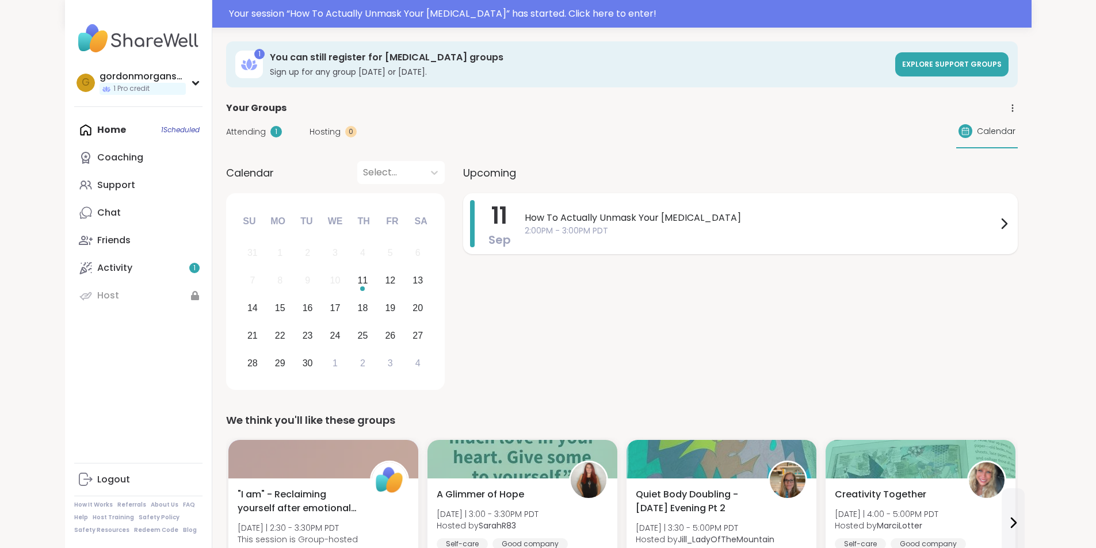
click at [548, 217] on span "How To Actually Unmask Your [MEDICAL_DATA]" at bounding box center [761, 218] width 472 height 14
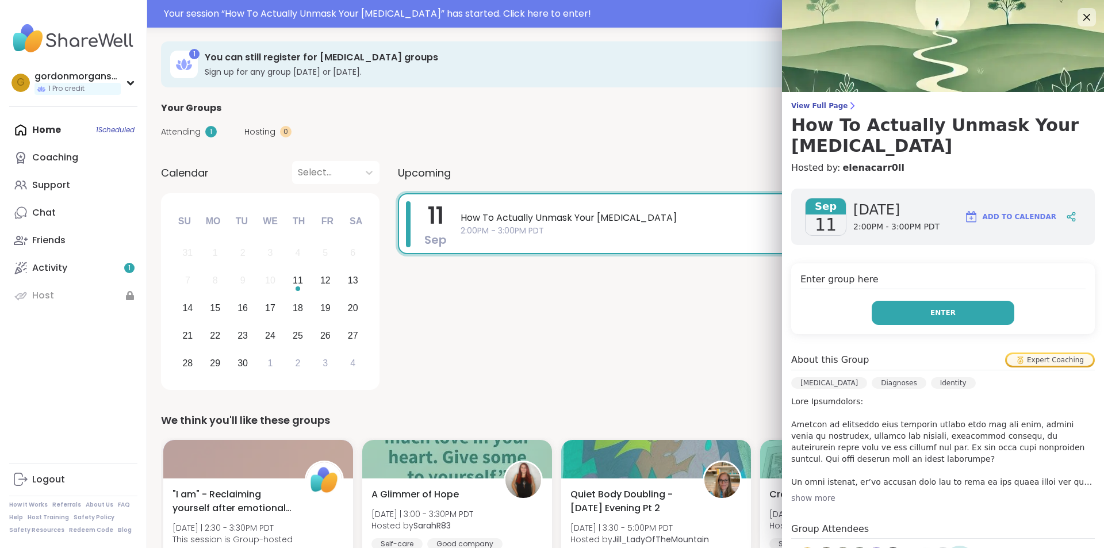
click at [931, 308] on span "Enter" at bounding box center [943, 313] width 25 height 10
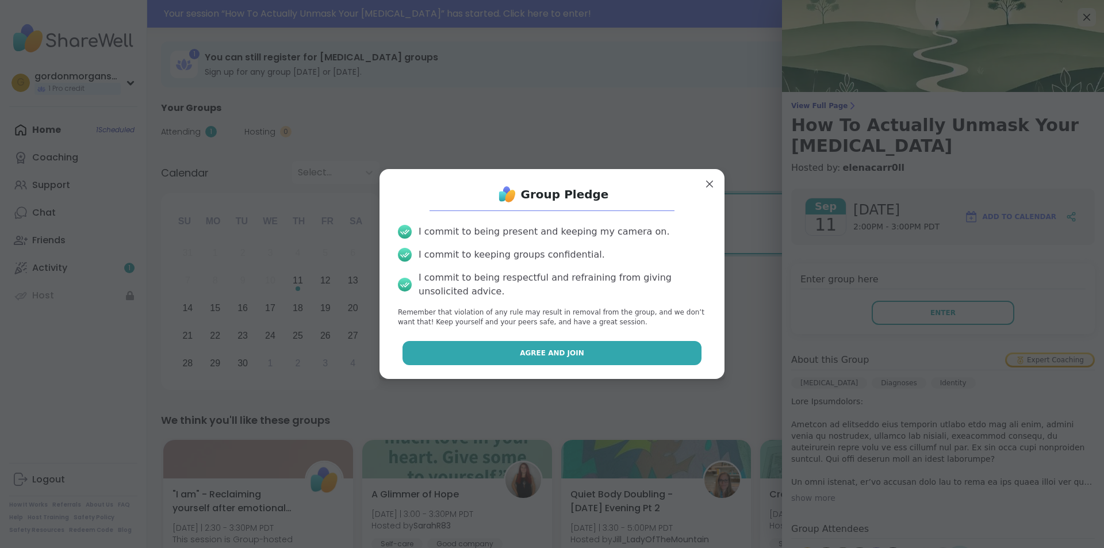
click at [547, 353] on span "Agree and Join" at bounding box center [552, 353] width 64 height 10
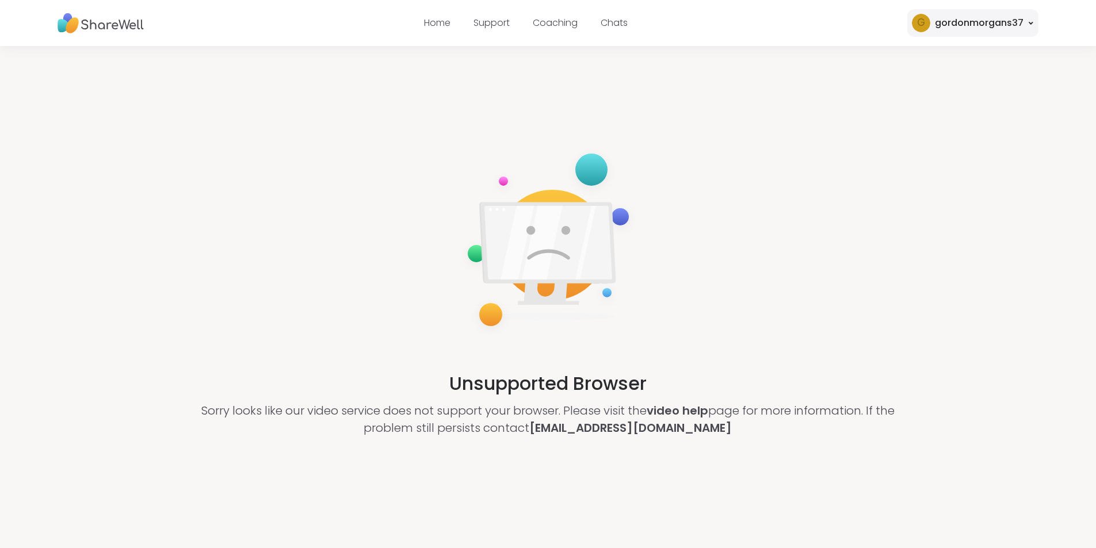
click at [1031, 24] on icon at bounding box center [1030, 23] width 3 height 2
click at [784, 178] on div "Unsupported Browser Sorry looks like our video service does not support your br…" at bounding box center [548, 291] width 1096 height 491
click at [490, 20] on link "Support" at bounding box center [491, 22] width 36 height 13
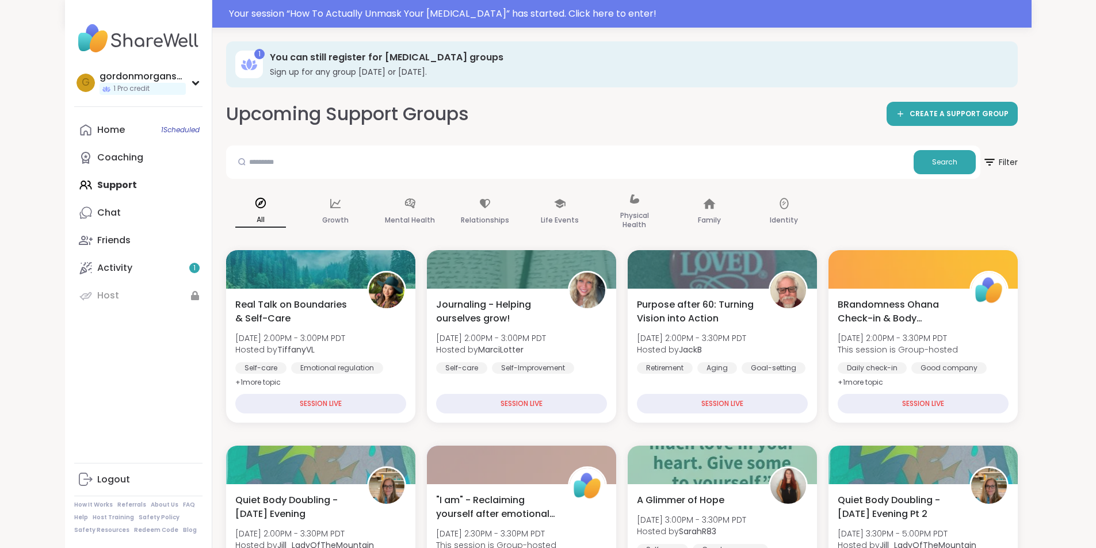
click at [74, 41] on img at bounding box center [138, 38] width 128 height 40
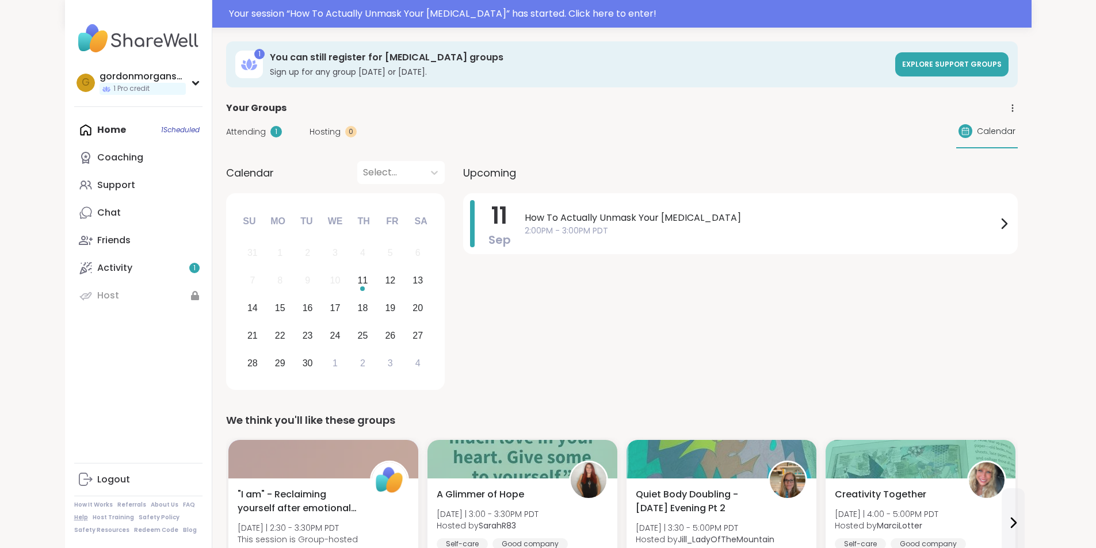
click at [74, 518] on link "Help" at bounding box center [81, 518] width 14 height 8
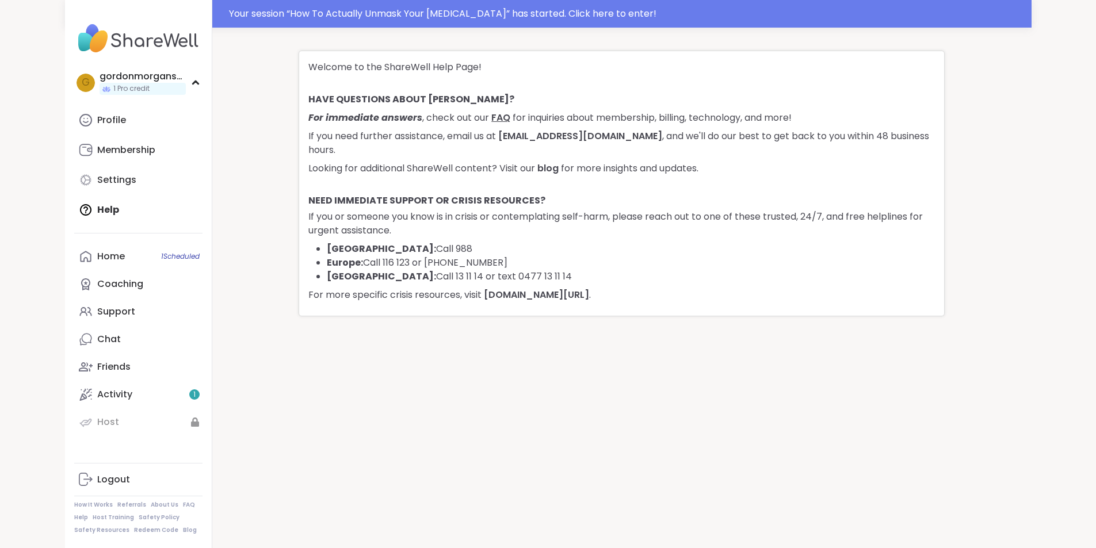
click at [495, 116] on link "FAQ" at bounding box center [500, 117] width 19 height 13
click at [74, 256] on link "Home 1 Scheduled" at bounding box center [138, 257] width 128 height 28
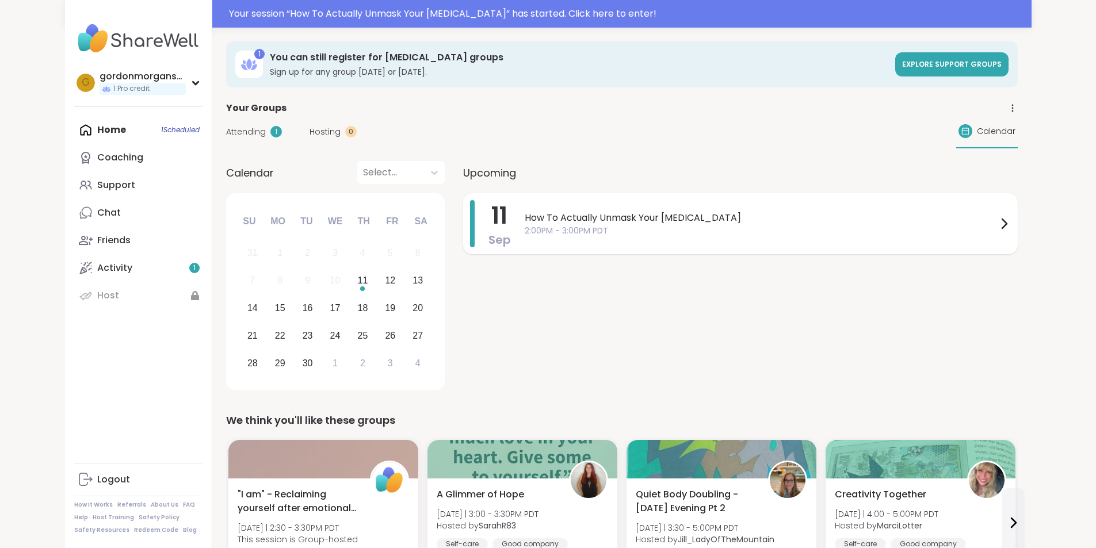
click at [551, 219] on span "How To Actually Unmask Your [MEDICAL_DATA]" at bounding box center [761, 218] width 472 height 14
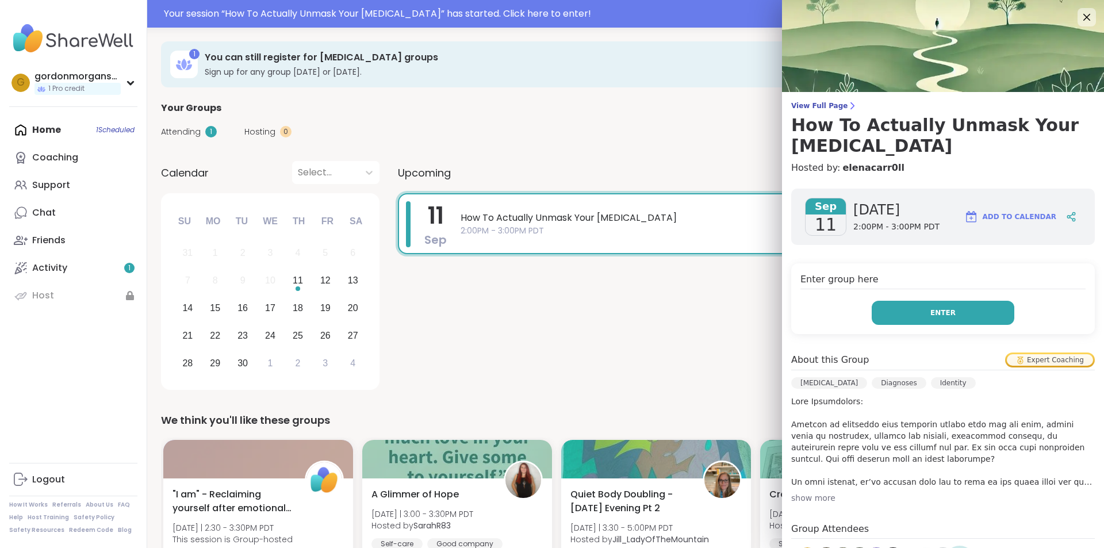
click at [931, 308] on span "Enter" at bounding box center [943, 313] width 25 height 10
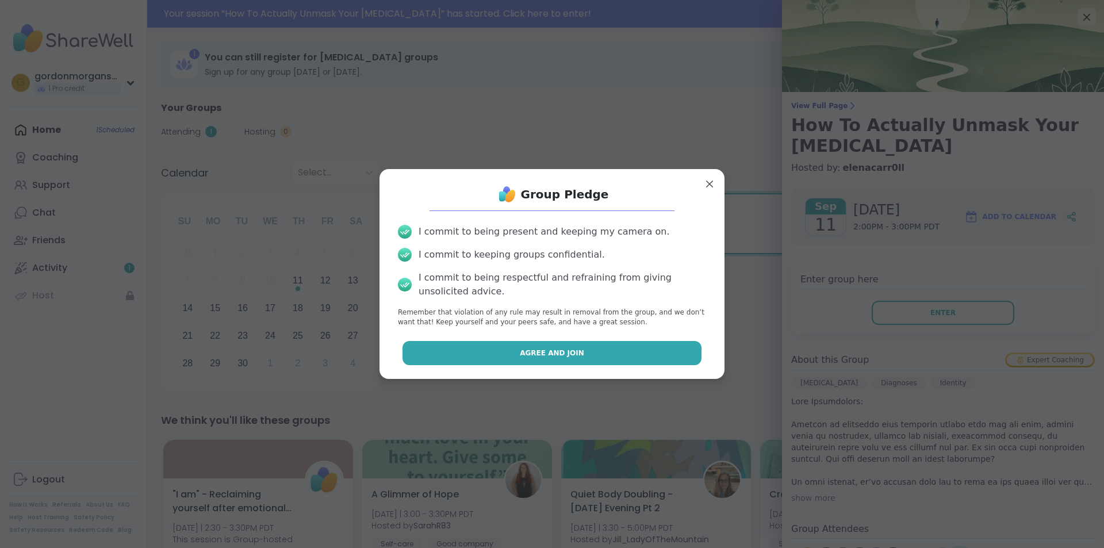
click at [544, 354] on span "Agree and Join" at bounding box center [552, 353] width 64 height 10
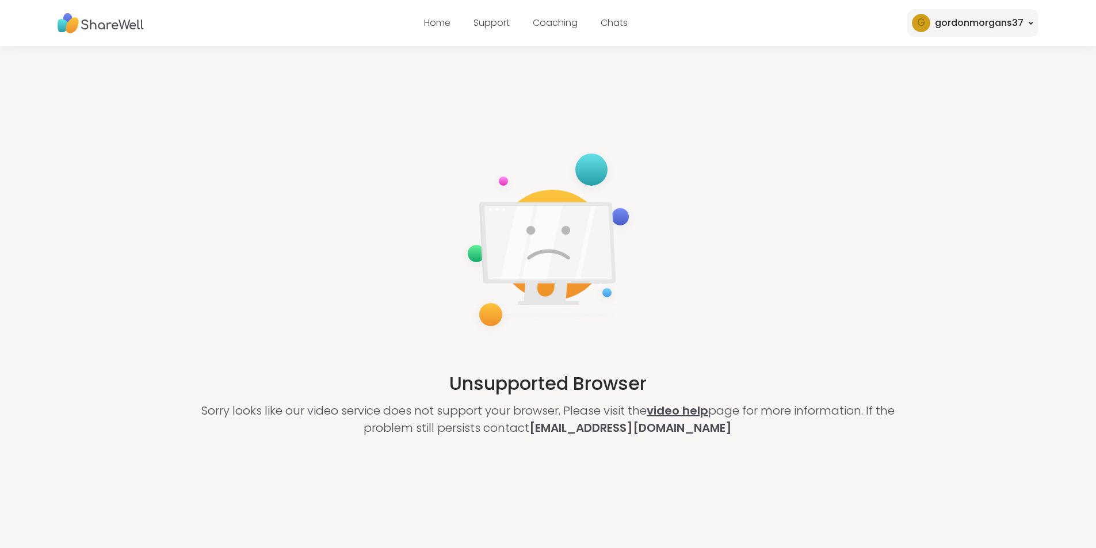
click at [679, 408] on link "video help" at bounding box center [678, 411] width 62 height 16
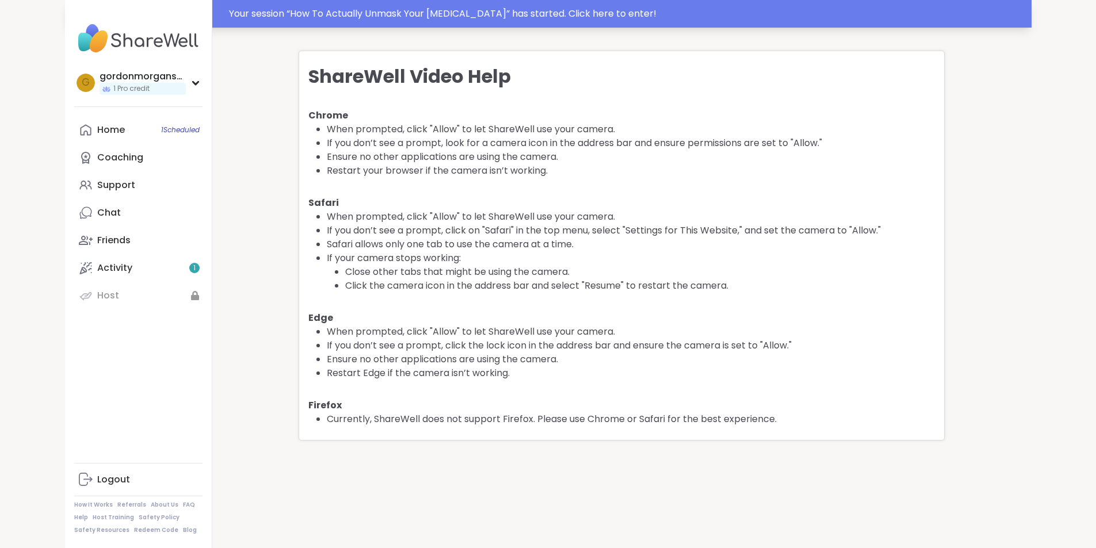
click at [489, 12] on div "Your session “ How To Actually Unmask Your Autism ” has started. Click here to …" at bounding box center [627, 14] width 796 height 14
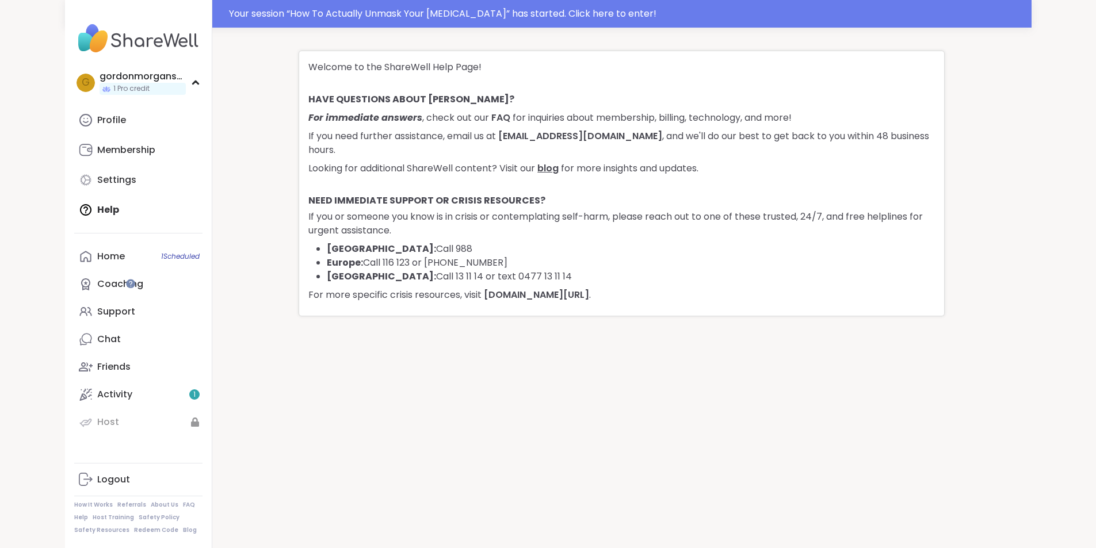
click at [552, 167] on link "blog" at bounding box center [547, 168] width 21 height 13
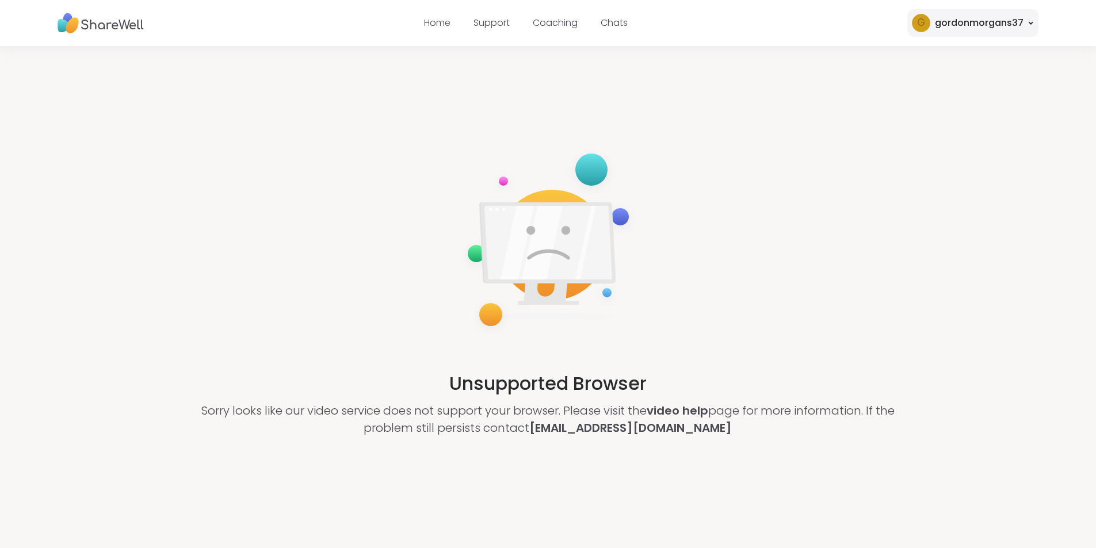
click at [99, 29] on img at bounding box center [101, 23] width 86 height 32
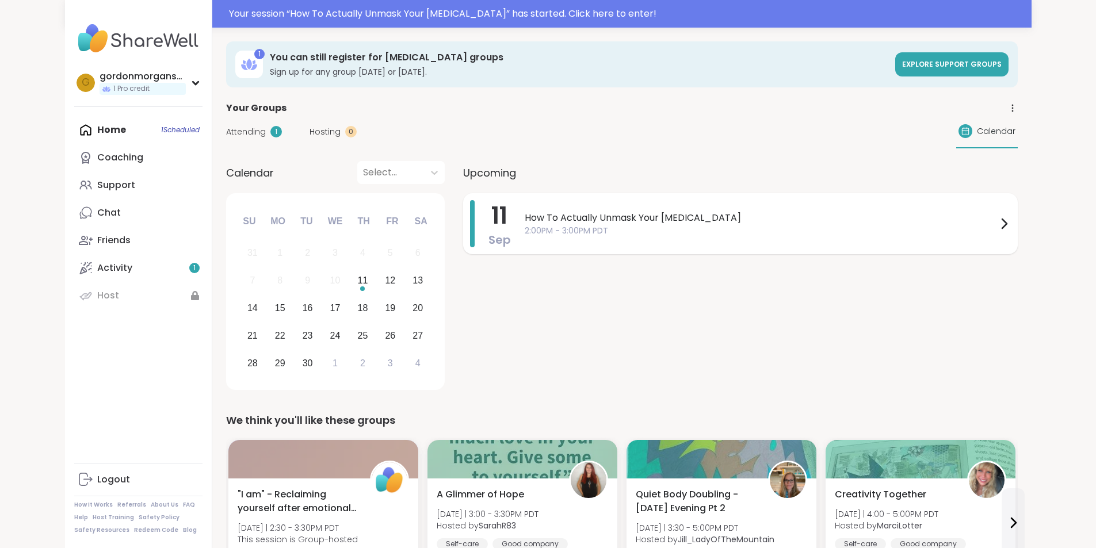
click at [587, 224] on span "How To Actually Unmask Your [MEDICAL_DATA]" at bounding box center [761, 218] width 472 height 14
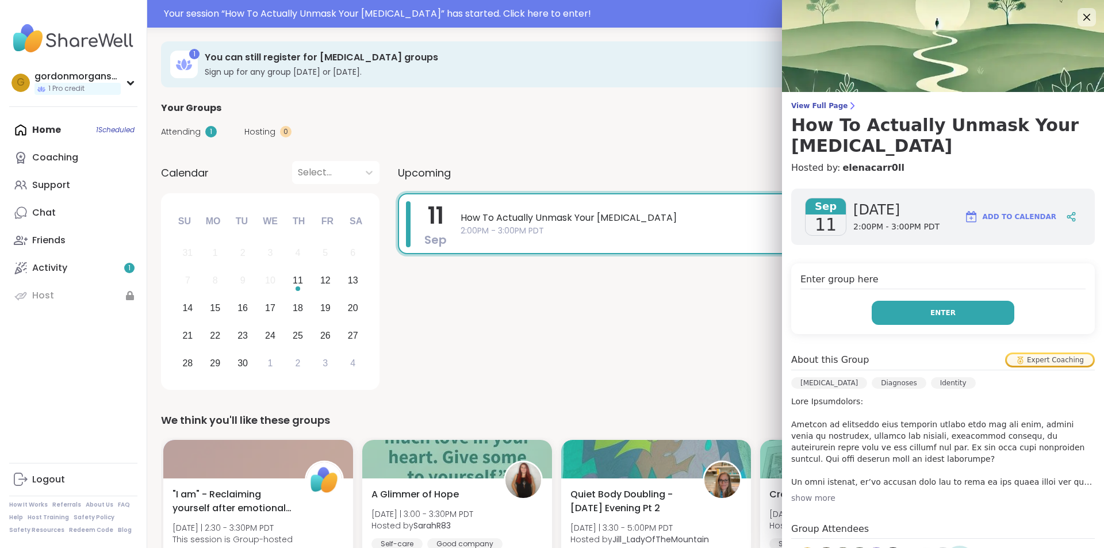
click at [931, 308] on span "Enter" at bounding box center [943, 313] width 25 height 10
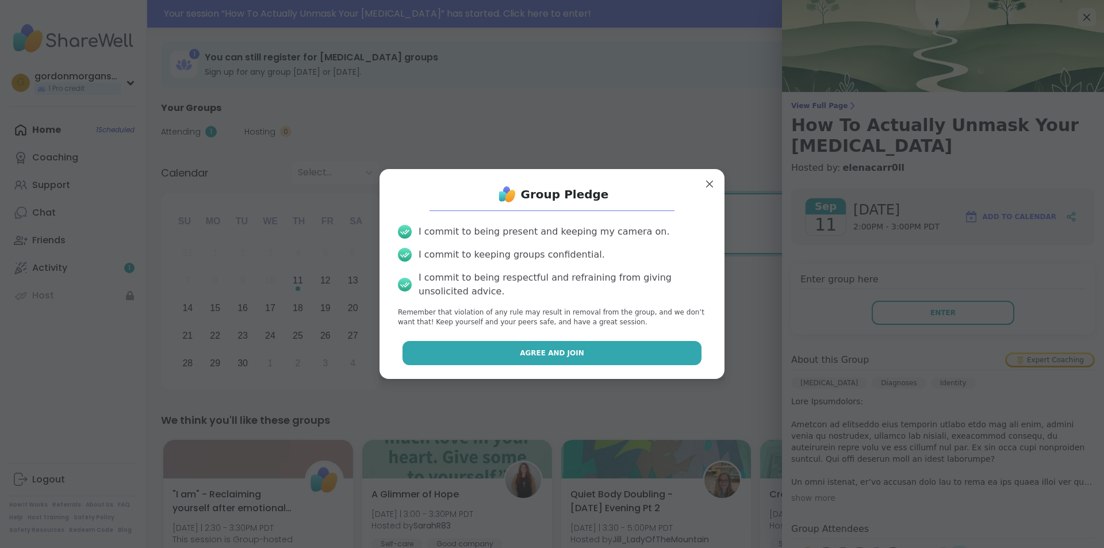
click at [546, 354] on span "Agree and Join" at bounding box center [552, 353] width 64 height 10
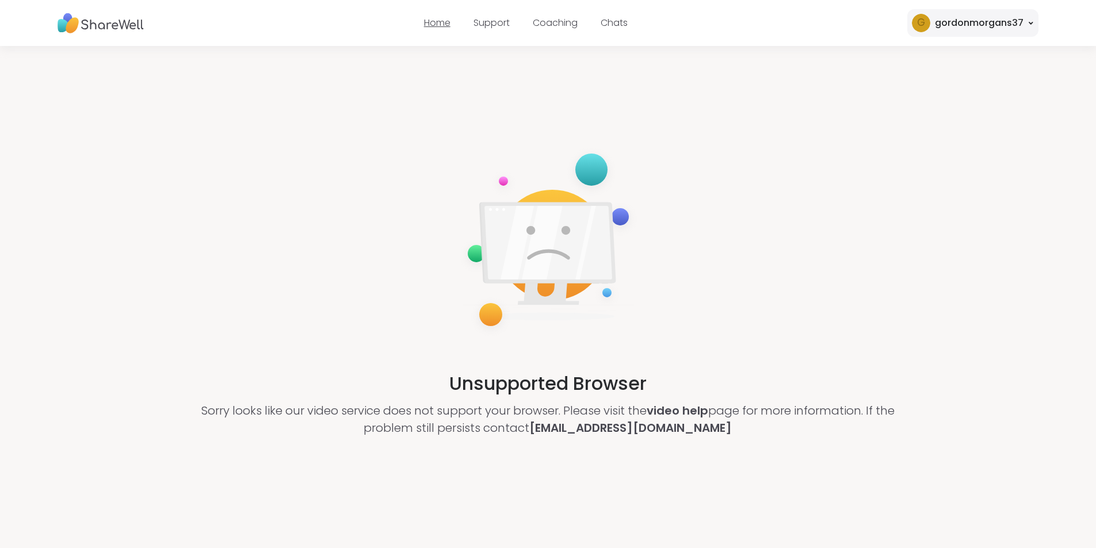
click at [438, 28] on link "Home" at bounding box center [437, 22] width 26 height 13
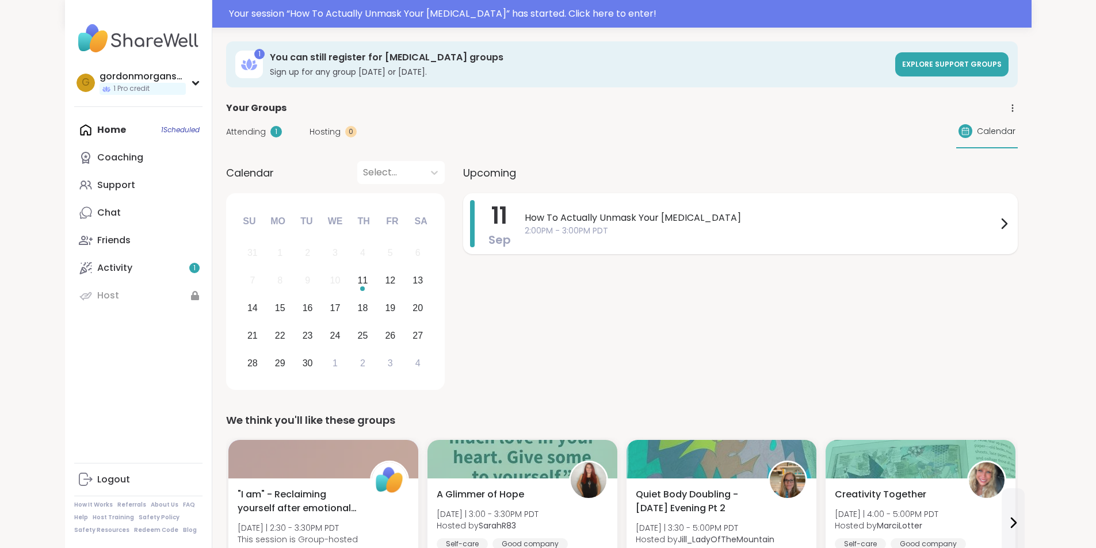
click at [662, 230] on span "2:00PM - 3:00PM PDT" at bounding box center [761, 231] width 472 height 12
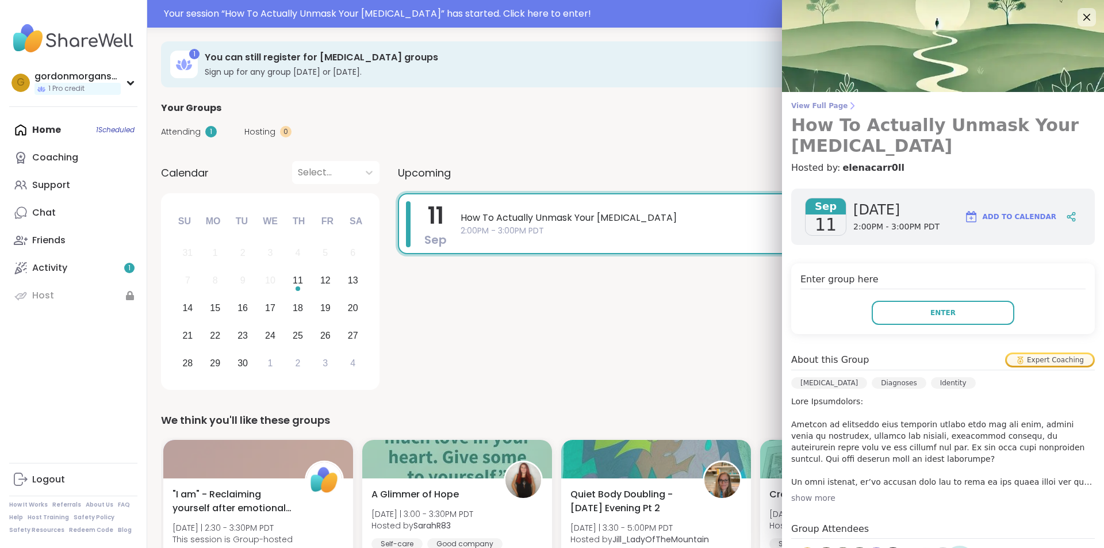
click at [811, 104] on span "View Full Page" at bounding box center [944, 105] width 304 height 9
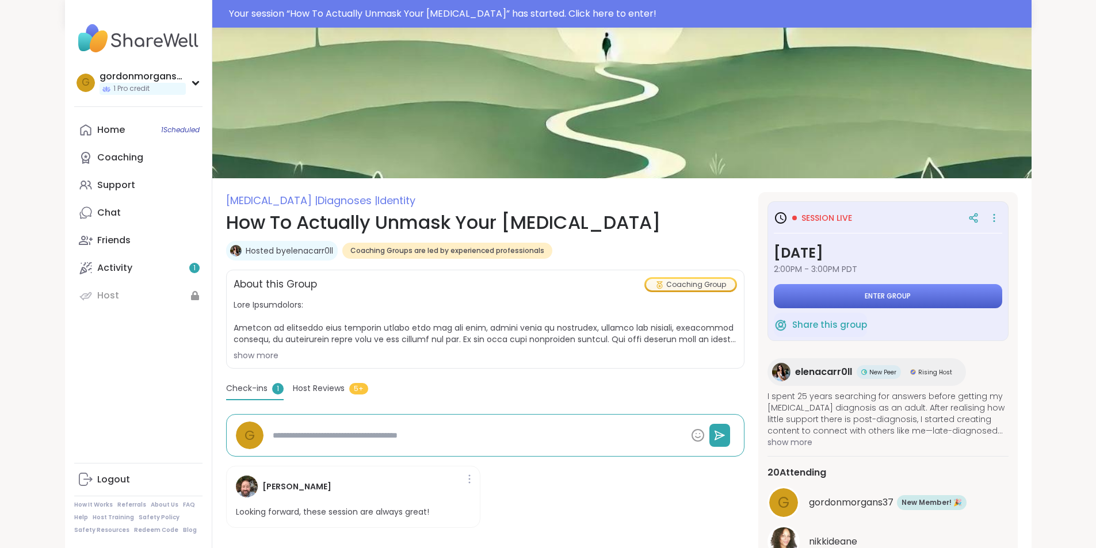
click at [911, 294] on span "Enter group" at bounding box center [888, 296] width 46 height 9
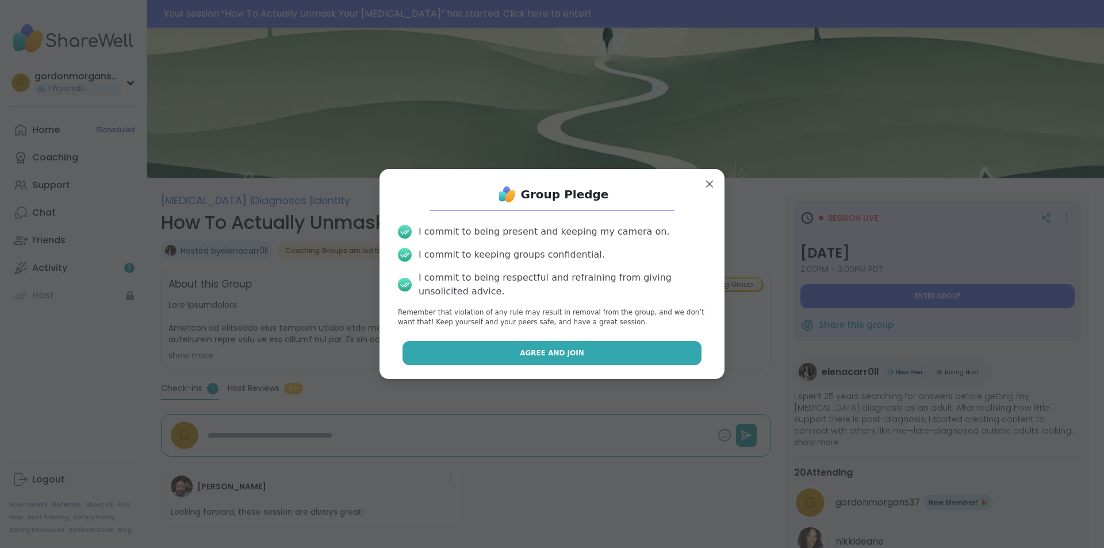
click at [545, 351] on span "Agree and Join" at bounding box center [552, 353] width 64 height 10
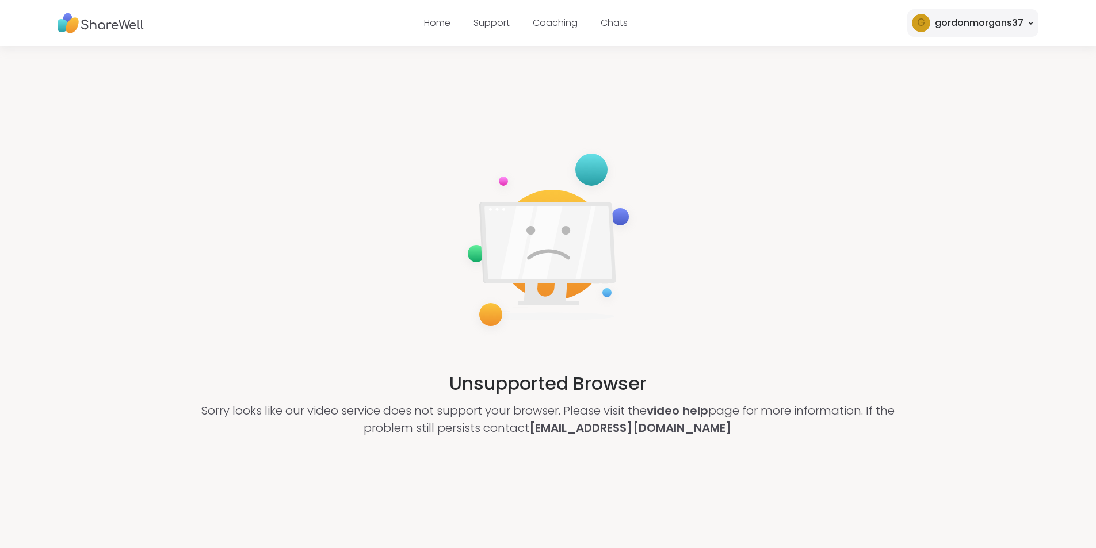
click at [113, 29] on img at bounding box center [101, 23] width 86 height 32
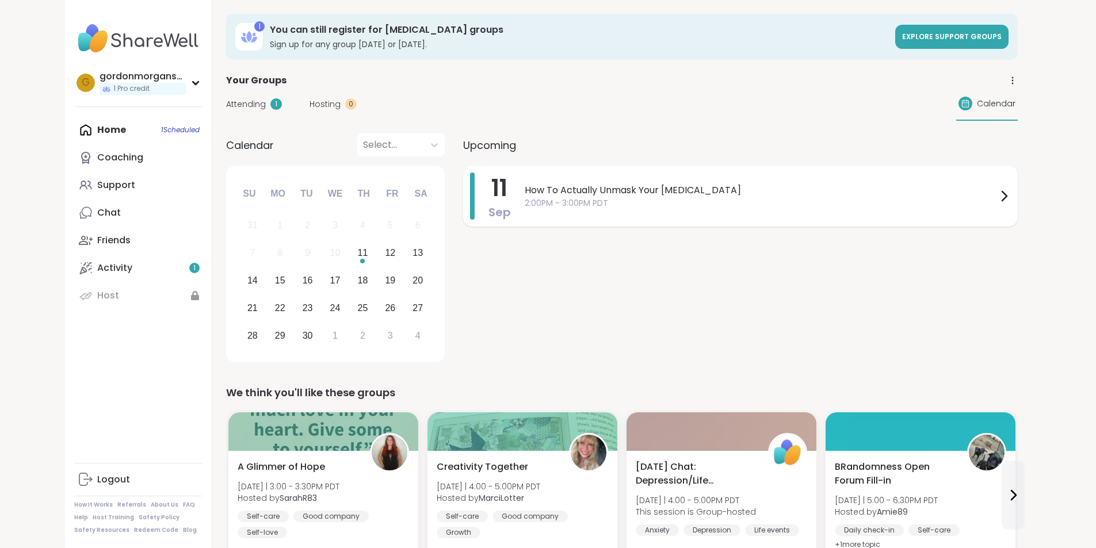
click at [577, 194] on span "How To Actually Unmask Your [MEDICAL_DATA]" at bounding box center [761, 191] width 472 height 14
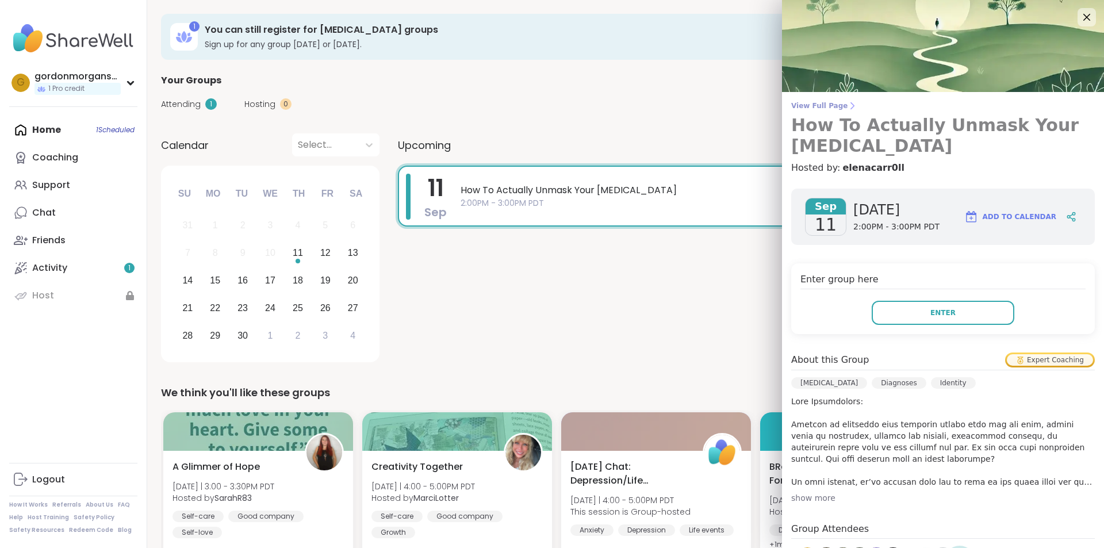
click at [816, 106] on span "View Full Page" at bounding box center [944, 105] width 304 height 9
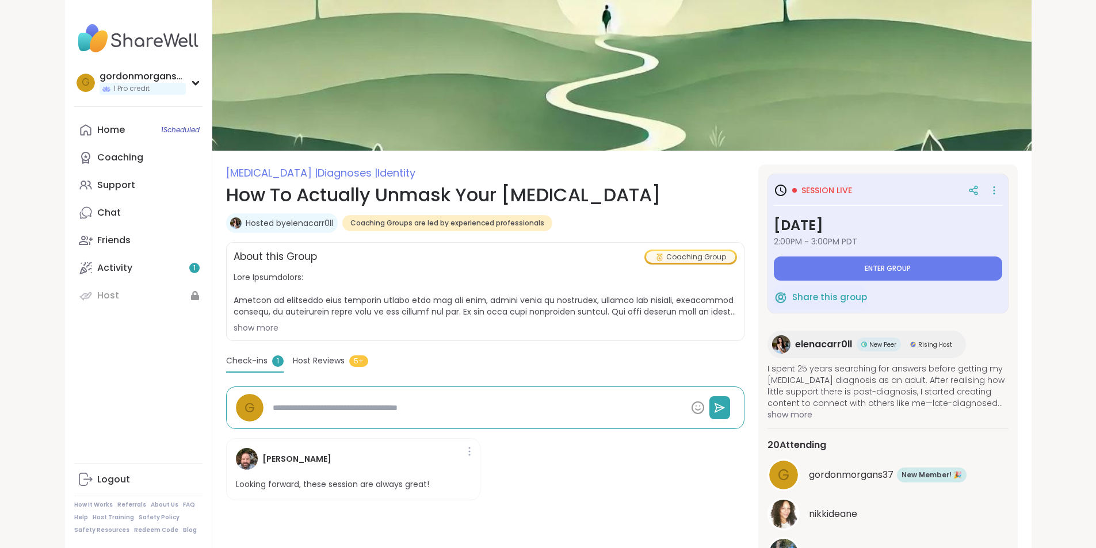
click at [847, 185] on span "Session live" at bounding box center [826, 191] width 51 height 12
click at [788, 191] on icon at bounding box center [781, 191] width 14 height 14
click at [911, 266] on span "Enter group" at bounding box center [888, 268] width 46 height 9
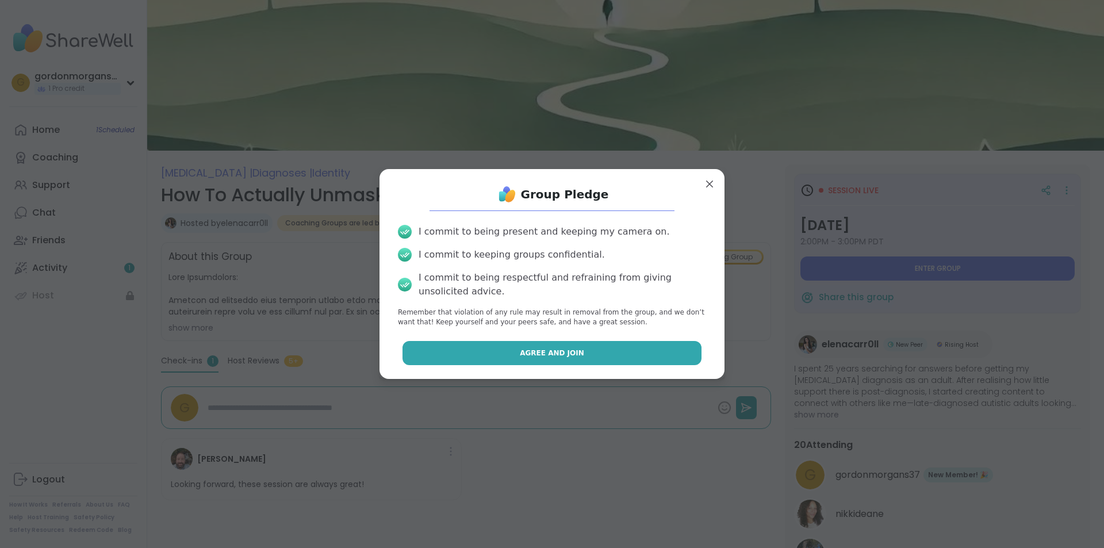
click at [545, 351] on span "Agree and Join" at bounding box center [552, 353] width 64 height 10
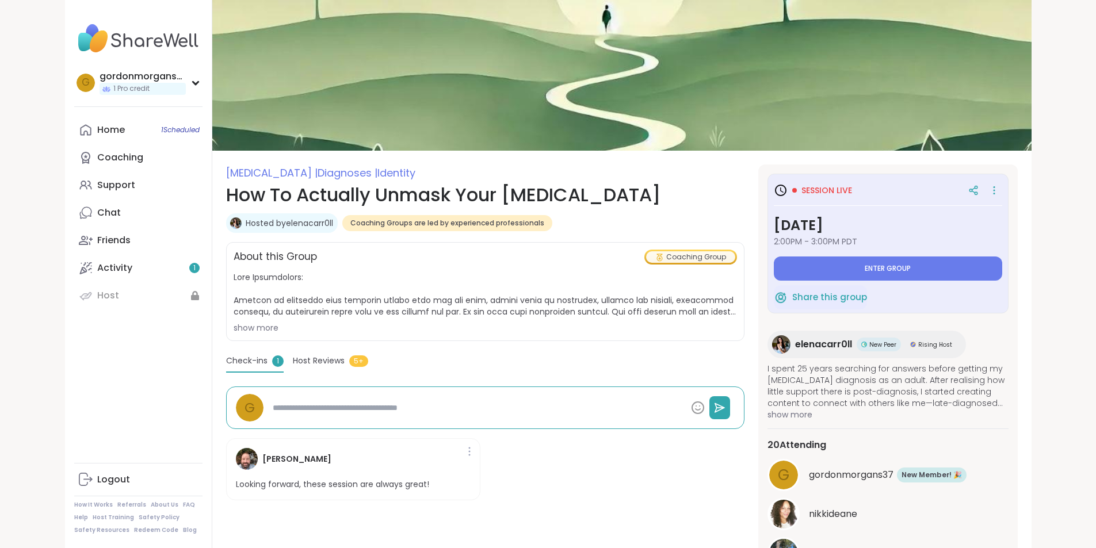
type textarea "*"
